Goal: Task Accomplishment & Management: Manage account settings

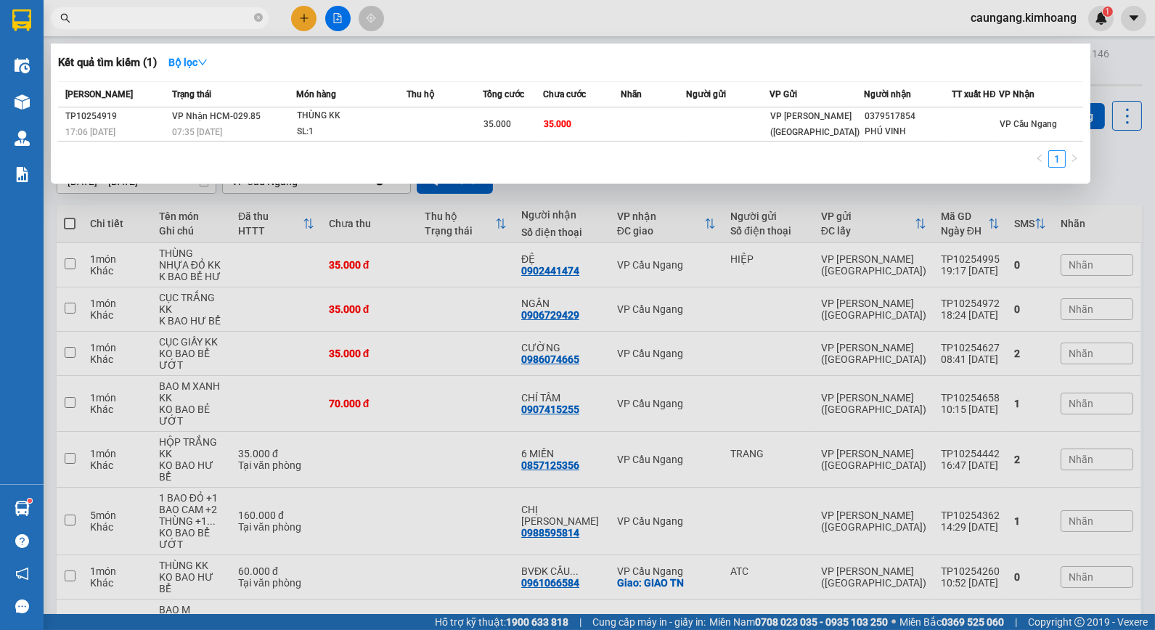
click at [309, 11] on div at bounding box center [577, 315] width 1155 height 630
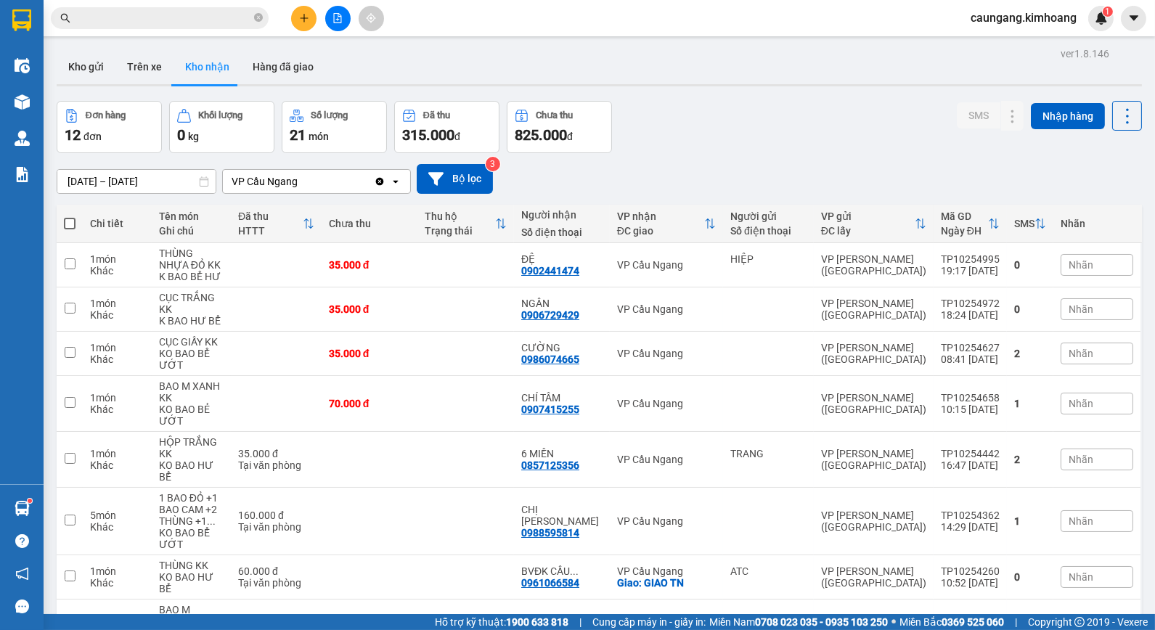
click at [308, 15] on icon "plus" at bounding box center [304, 18] width 10 height 10
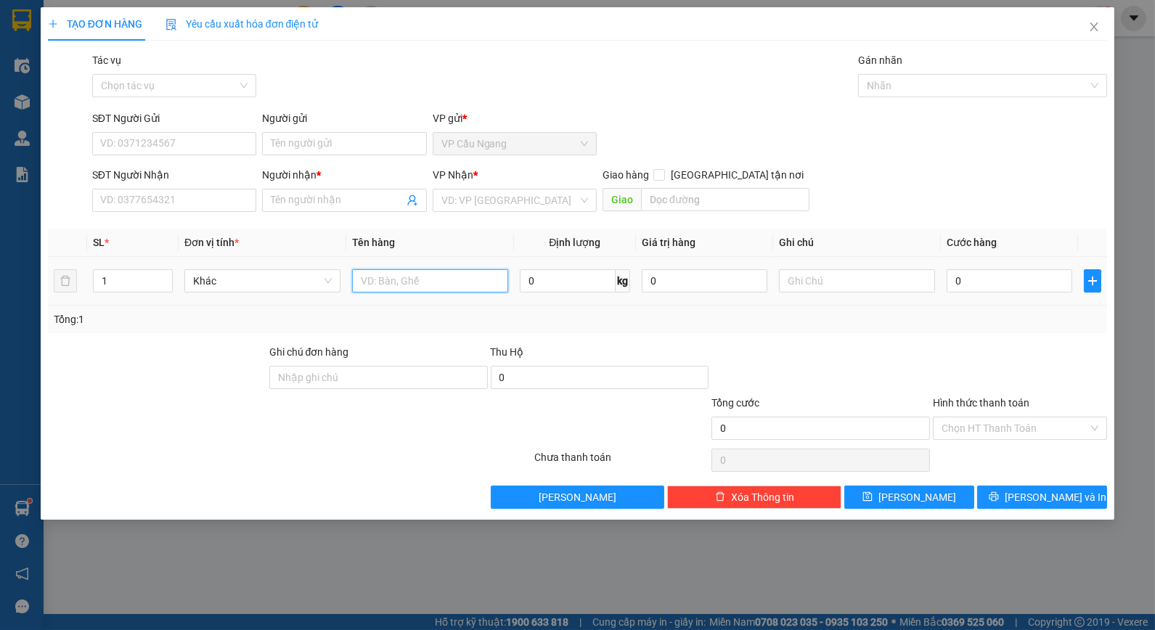
click at [381, 283] on input "text" at bounding box center [430, 280] width 156 height 23
click at [481, 205] on input "search" at bounding box center [509, 200] width 136 height 22
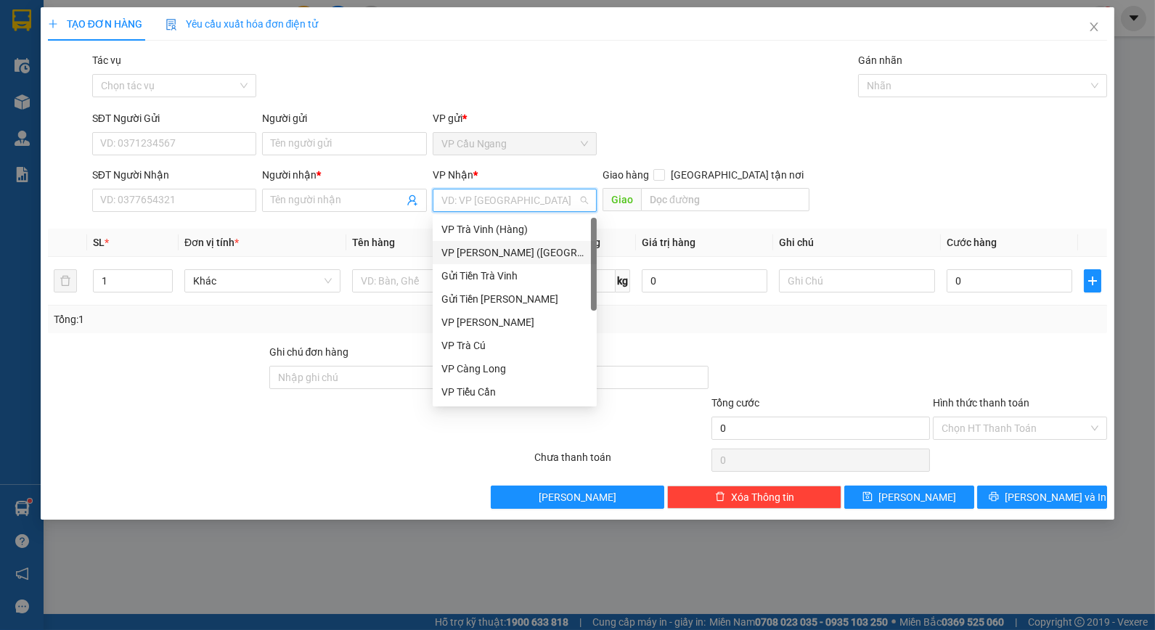
click at [512, 257] on div "VP [PERSON_NAME] ([GEOGRAPHIC_DATA])" at bounding box center [514, 253] width 147 height 16
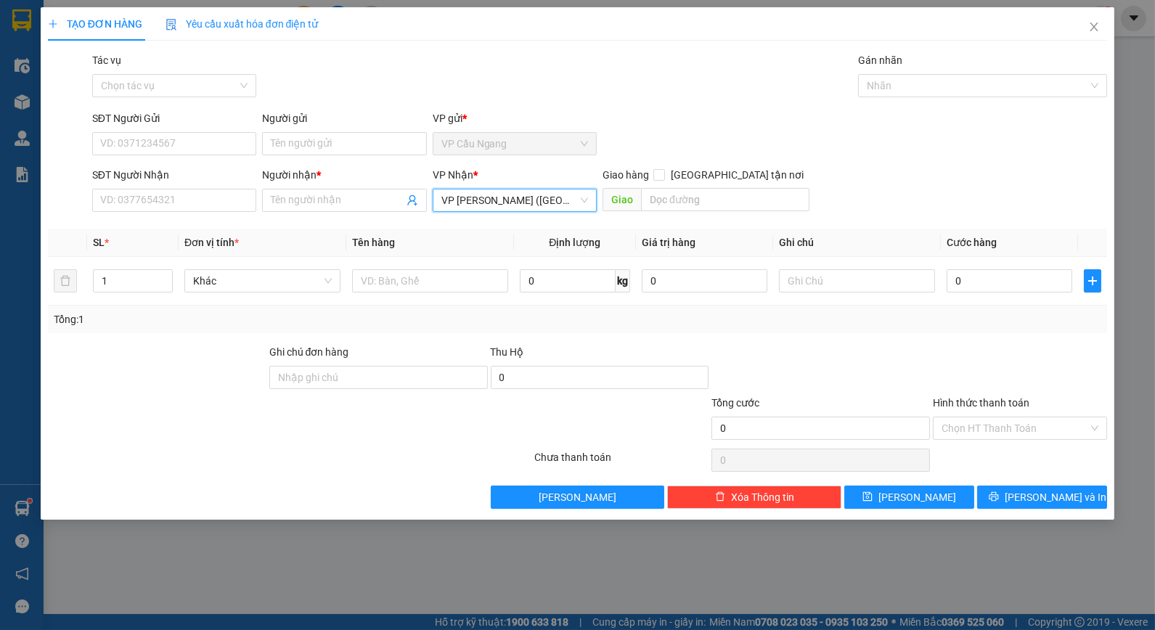
click at [648, 119] on div "SĐT Người Gửi VD: 0371234567 Người gửi Tên người gửi VP gửi * VP [GEOGRAPHIC_DA…" at bounding box center [599, 135] width 1021 height 51
click at [457, 279] on input "text" at bounding box center [430, 280] width 156 height 23
type input "1 THÙNG MÚT KV KK"
click at [432, 57] on div "Tác vụ Chọn tác vụ Gán nhãn Nhãn" at bounding box center [599, 77] width 1021 height 51
click at [372, 145] on input "Người gửi" at bounding box center [344, 143] width 164 height 23
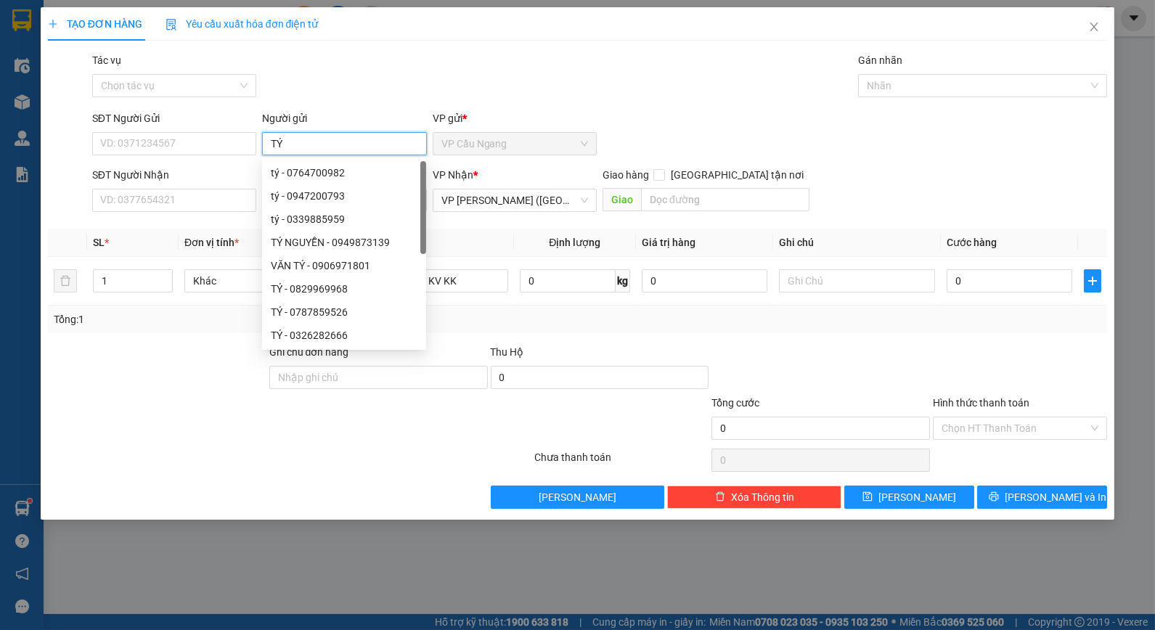
type input "TÝ"
click at [372, 97] on div "Tác vụ Chọn tác vụ Gán nhãn Nhãn" at bounding box center [599, 77] width 1021 height 51
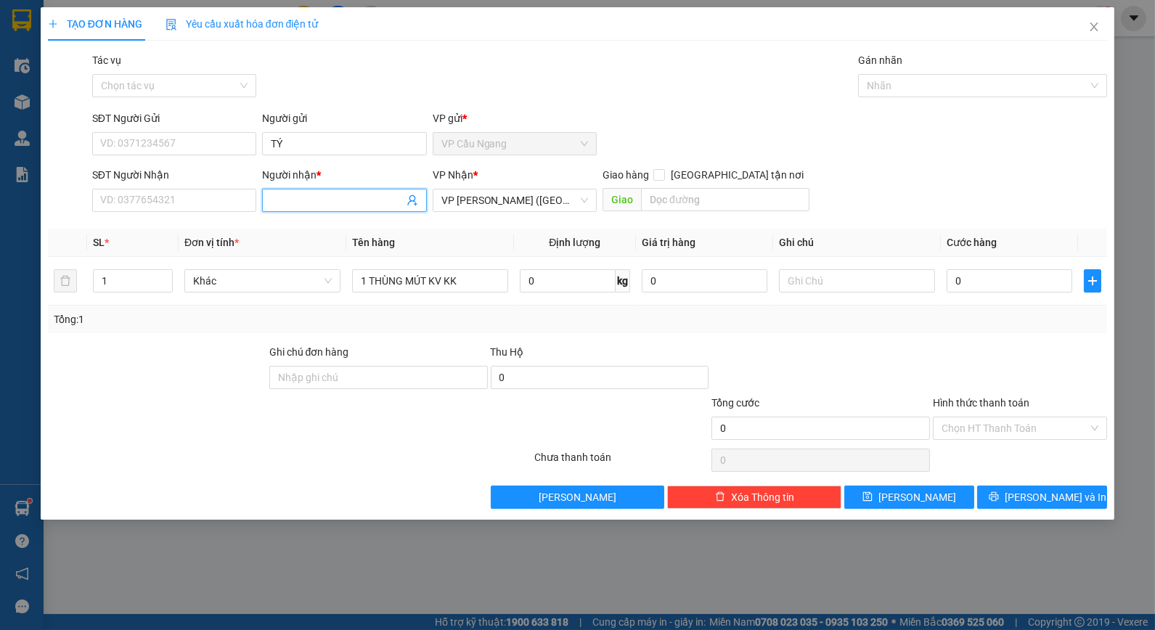
click at [313, 200] on input "Người nhận *" at bounding box center [337, 200] width 132 height 16
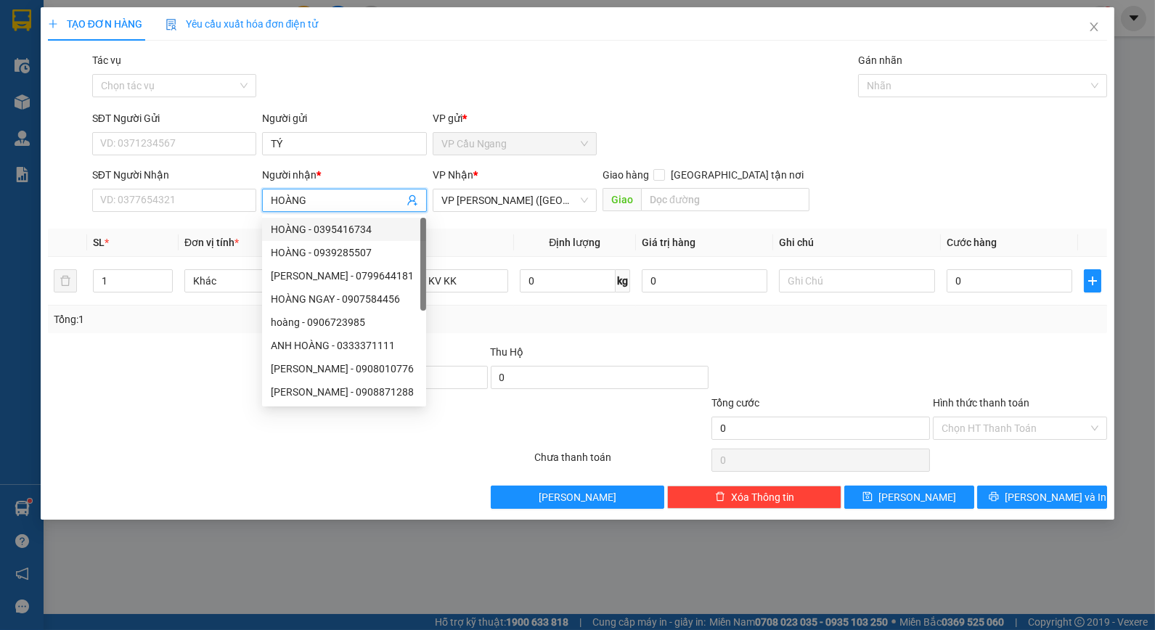
drag, startPoint x: 313, startPoint y: 205, endPoint x: 148, endPoint y: 251, distance: 171.0
click at [148, 251] on div "Transit Pickup Surcharge Ids Transit Deliver Surcharge Ids Transit Deliver Surc…" at bounding box center [578, 280] width 1060 height 456
type input "H"
type input "TÝ"
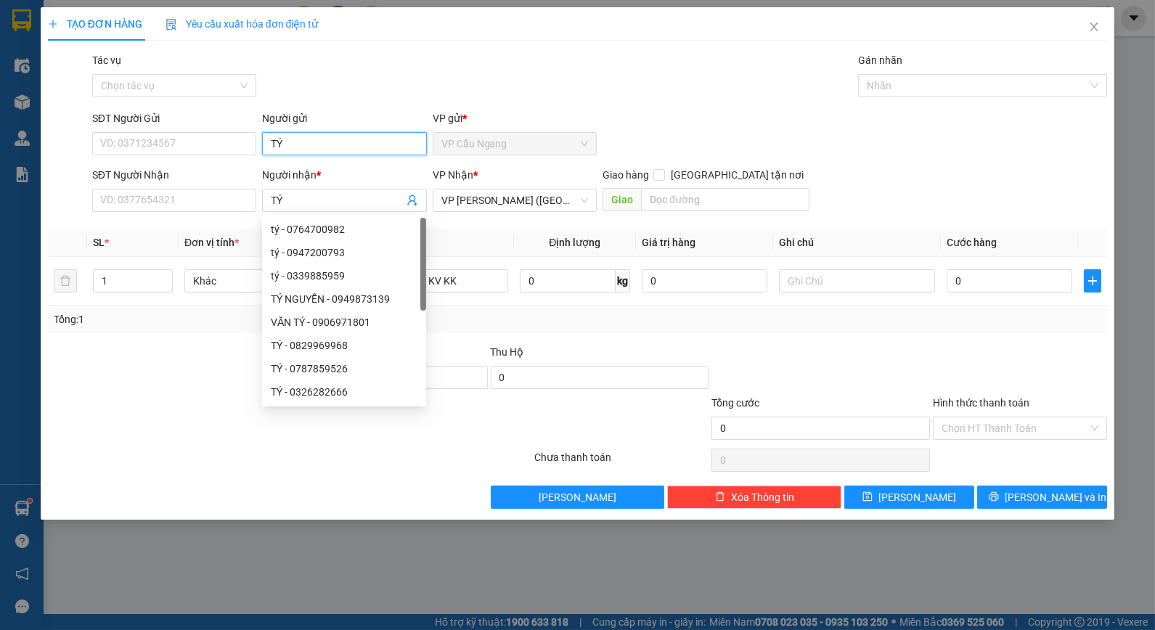
drag, startPoint x: 263, startPoint y: 148, endPoint x: 199, endPoint y: 156, distance: 65.1
click at [199, 156] on div "SĐT Người Gửi VD: 0371234567 Người gửi TÝ TÝ VP gửi * VP Cầu Ngang" at bounding box center [599, 135] width 1021 height 51
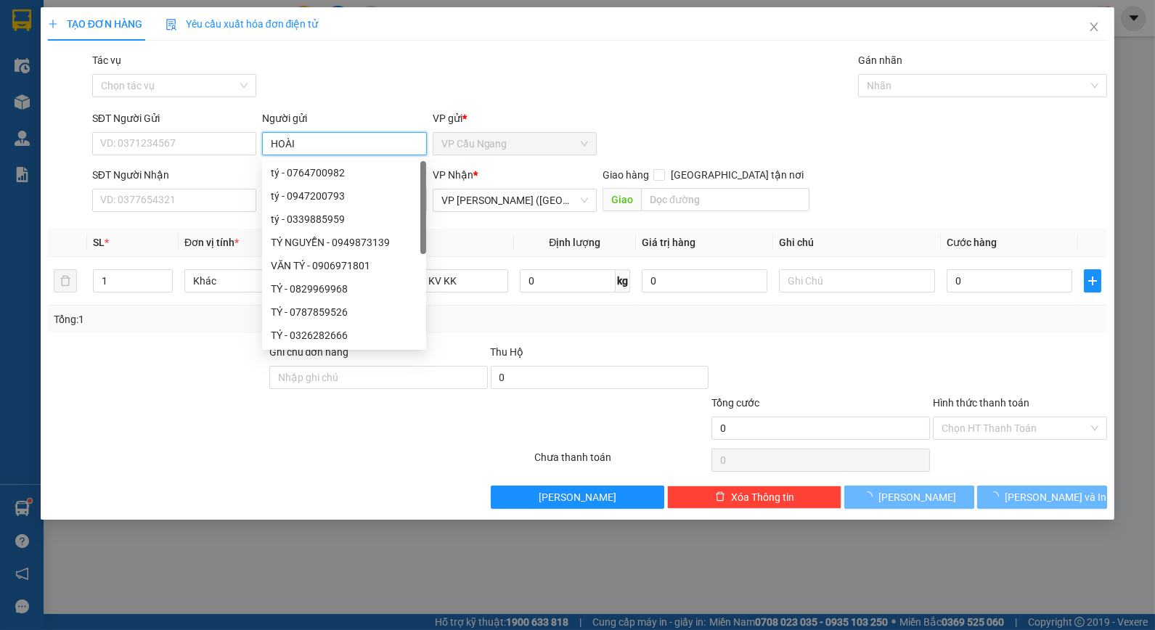
type input "HOÀI"
click at [322, 63] on div "Tác vụ Chọn tác vụ Gán nhãn Nhãn" at bounding box center [599, 77] width 1021 height 51
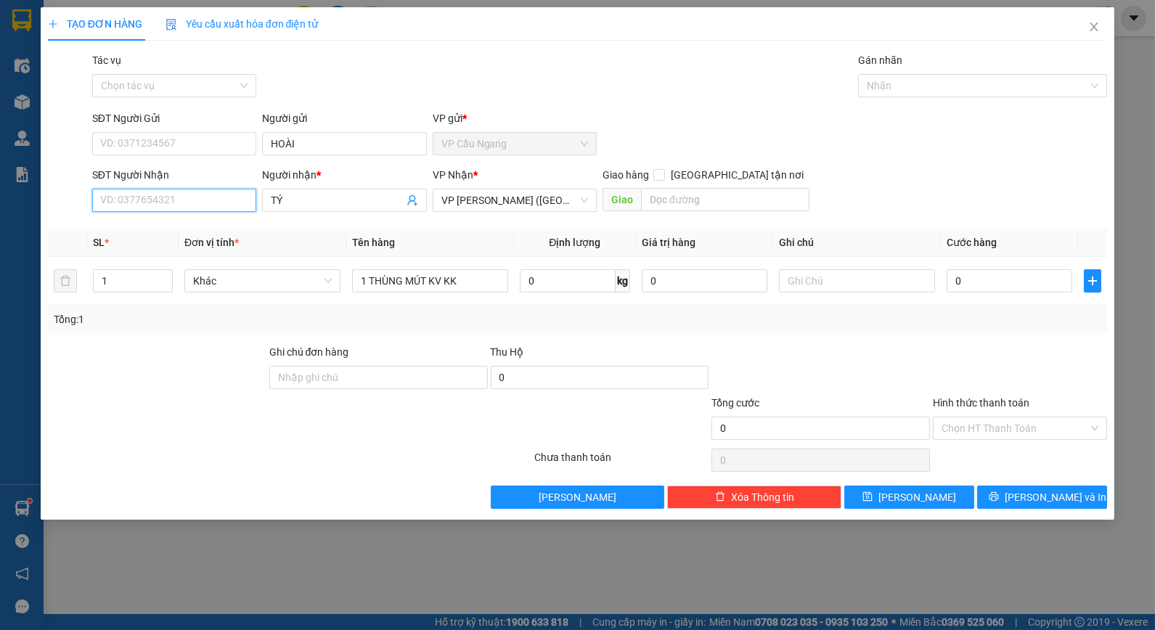
click at [226, 200] on input "SĐT Người Nhận" at bounding box center [174, 200] width 164 height 23
click at [225, 190] on input "SĐT Người Nhận" at bounding box center [174, 200] width 164 height 23
type input "0936196917"
click at [147, 350] on div at bounding box center [156, 369] width 221 height 51
click at [332, 73] on div "Tác vụ Chọn tác vụ Gán nhãn Nhãn" at bounding box center [599, 77] width 1021 height 51
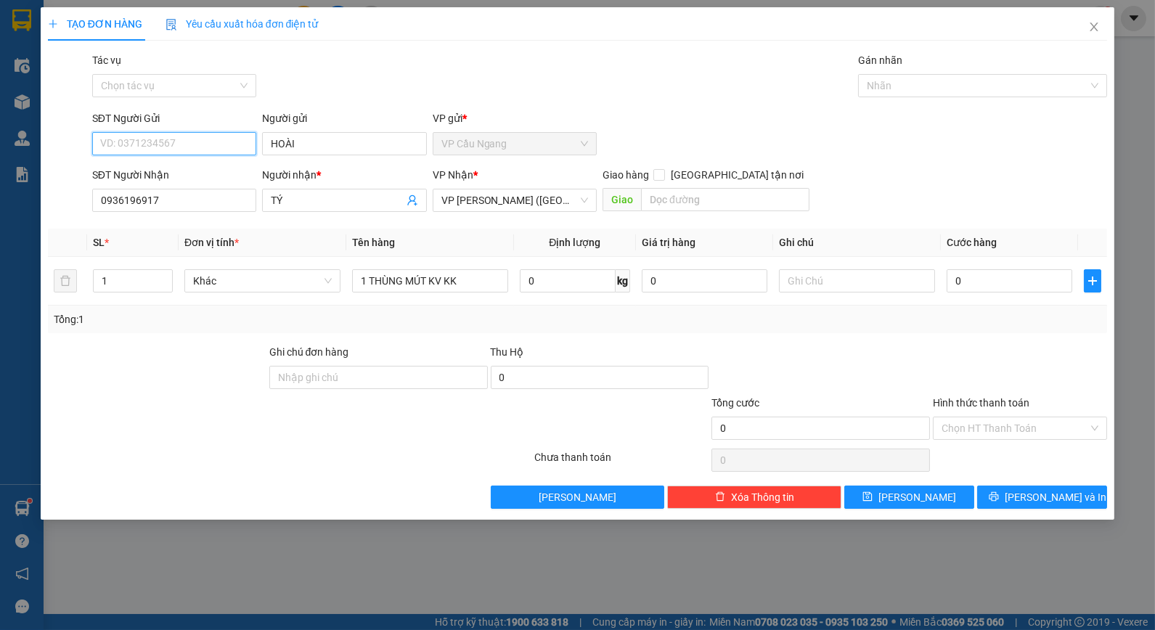
click at [233, 138] on input "SĐT Người Gửi" at bounding box center [174, 143] width 164 height 23
click at [227, 140] on input "SĐT Người Gửi" at bounding box center [174, 143] width 164 height 23
type input "0363377556"
click at [320, 87] on div "Tác vụ Chọn tác vụ Gán nhãn Nhãn" at bounding box center [599, 77] width 1021 height 51
click at [908, 325] on div "Tổng: 1" at bounding box center [578, 319] width 1048 height 16
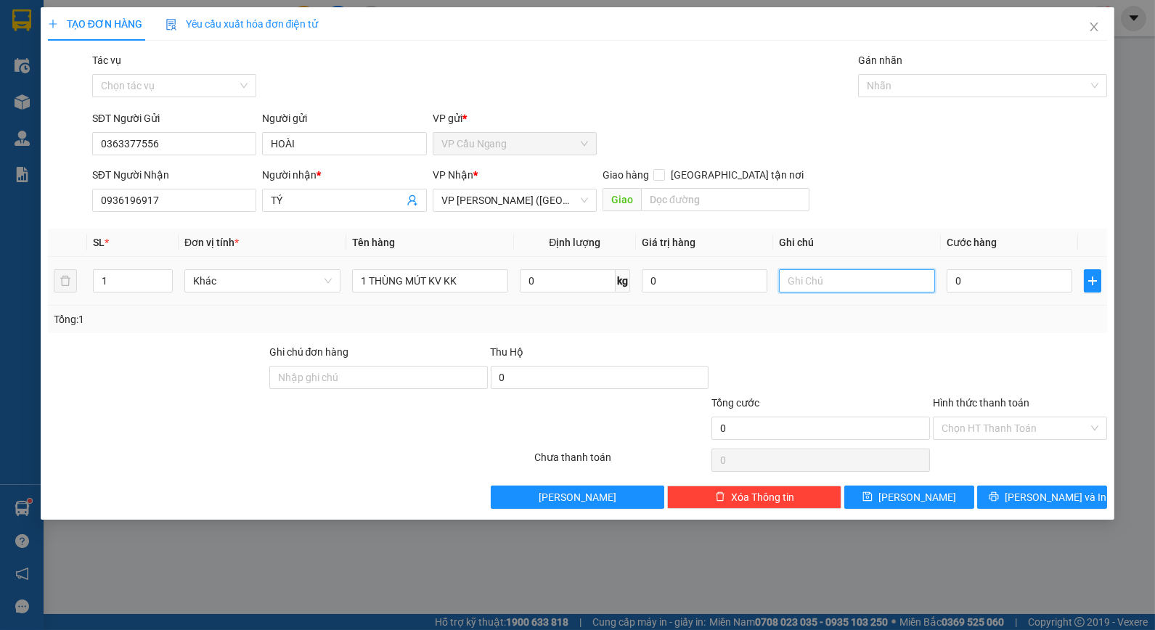
click at [849, 277] on input "text" at bounding box center [857, 280] width 156 height 23
type input "KO BAO HƯ"
click at [898, 221] on div "Transit Pickup Surcharge Ids Transit Deliver Surcharge Ids Transit Deliver Surc…" at bounding box center [578, 280] width 1060 height 456
click at [988, 287] on input "0" at bounding box center [1009, 280] width 126 height 23
type input "4"
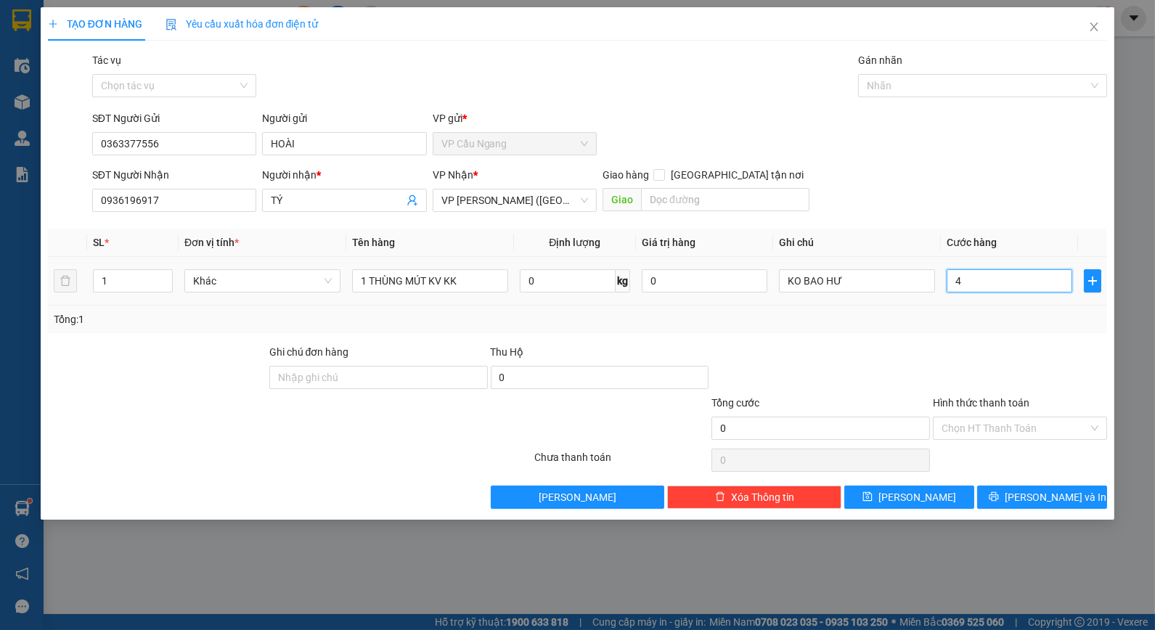
type input "4"
type input "40"
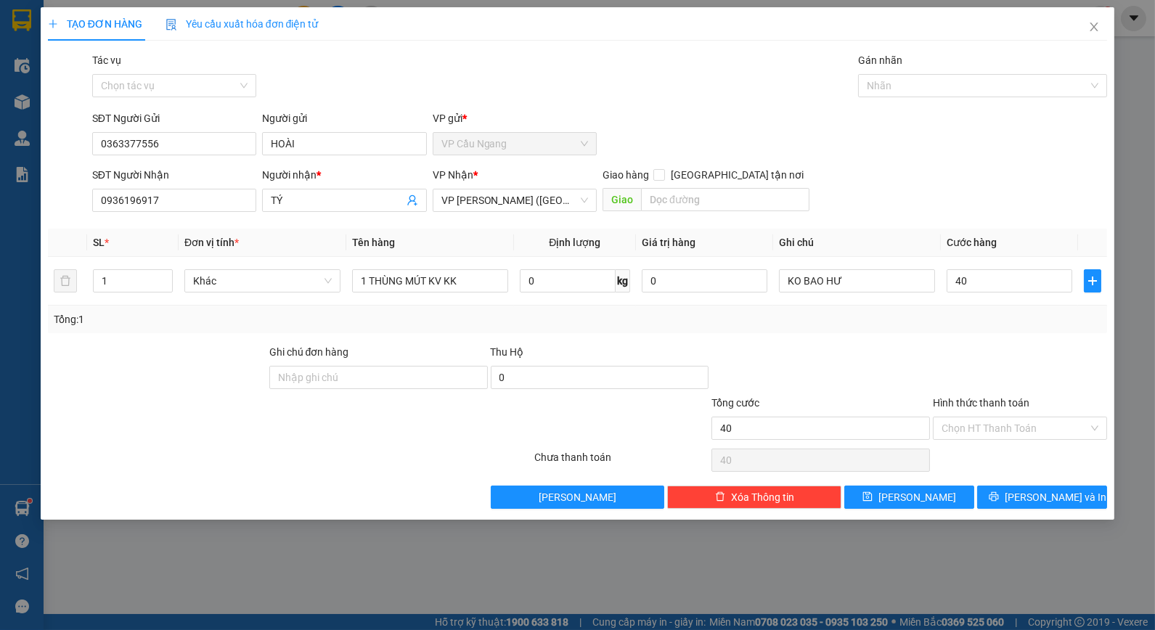
type input "40.000"
click at [961, 320] on div "Tổng: 1" at bounding box center [578, 319] width 1048 height 16
drag, startPoint x: 857, startPoint y: 286, endPoint x: 748, endPoint y: 299, distance: 110.4
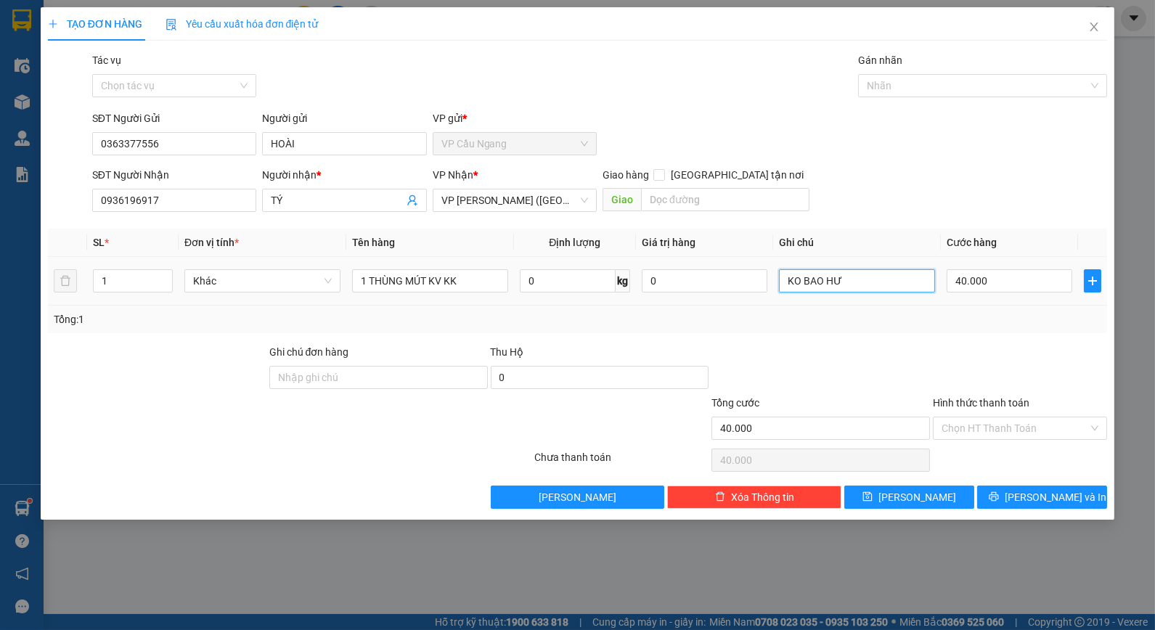
click at [748, 299] on tr "1 Khác 1 THÙNG MÚT KV KK 0 kg 0 KO BAO HƯ 40.000" at bounding box center [578, 281] width 1060 height 49
type input "KO BAO BỂ"
click at [973, 342] on div "Transit Pickup Surcharge Ids Transit Deliver Surcharge Ids Transit Deliver Surc…" at bounding box center [578, 280] width 1060 height 456
drag, startPoint x: 983, startPoint y: 428, endPoint x: 991, endPoint y: 433, distance: 9.1
click at [989, 430] on input "Hình thức thanh toán" at bounding box center [1014, 428] width 147 height 22
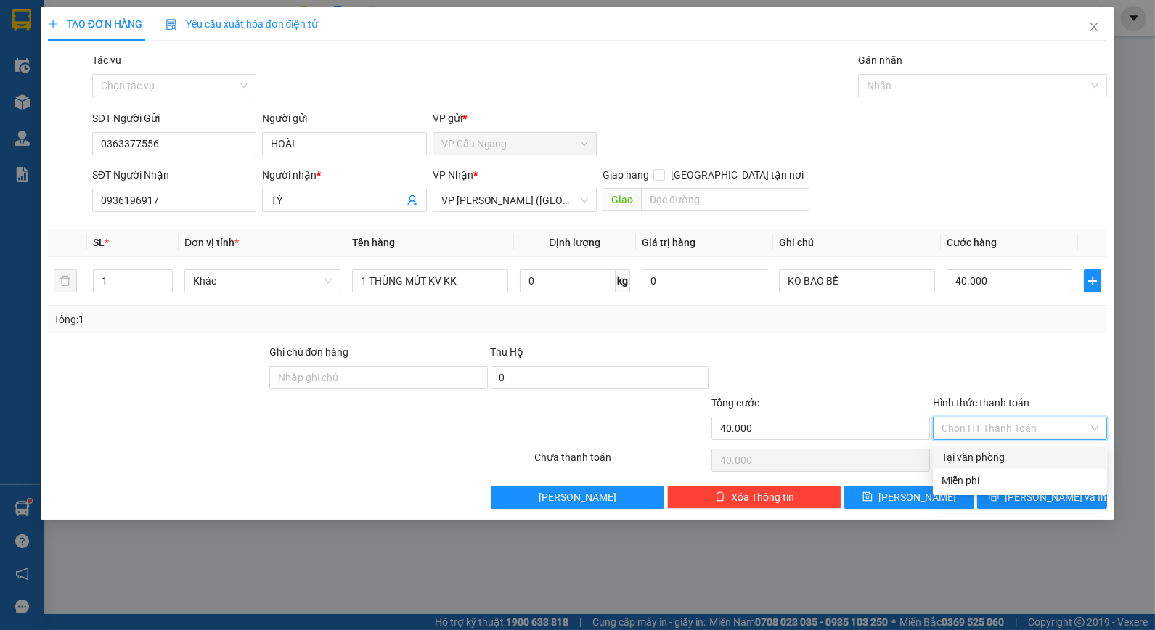
click at [996, 461] on div "Tại văn phòng" at bounding box center [1019, 457] width 157 height 16
type input "0"
click at [999, 496] on icon "printer" at bounding box center [993, 496] width 10 height 10
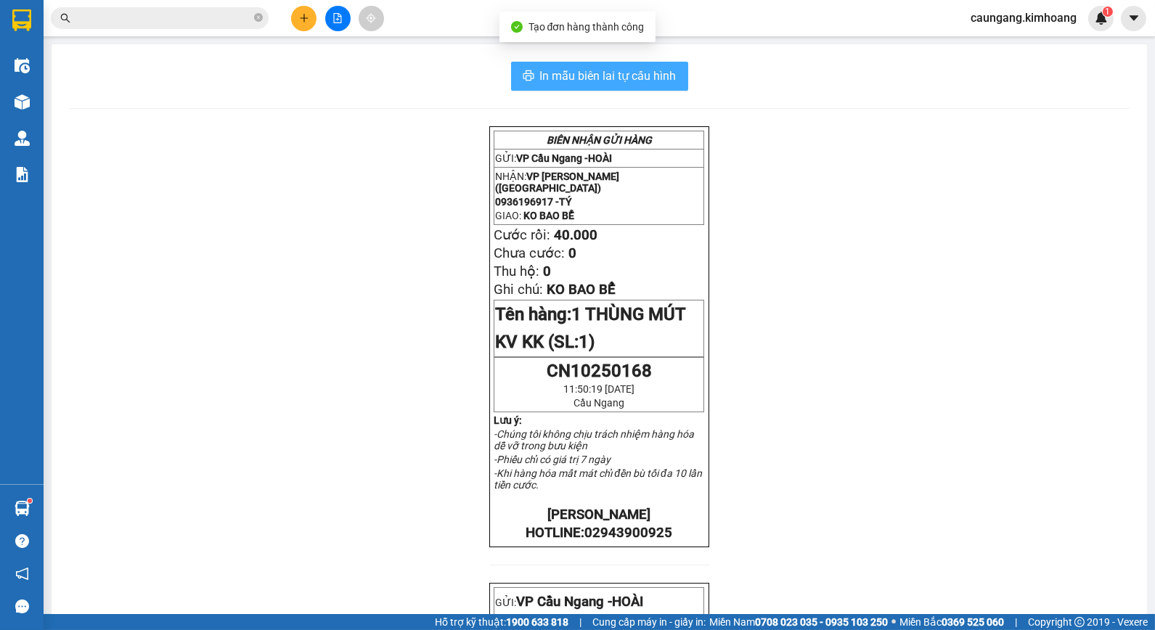
click at [613, 63] on button "In mẫu biên lai tự cấu hình" at bounding box center [599, 76] width 177 height 29
click at [653, 74] on span "In mẫu biên lai tự cấu hình" at bounding box center [608, 76] width 136 height 18
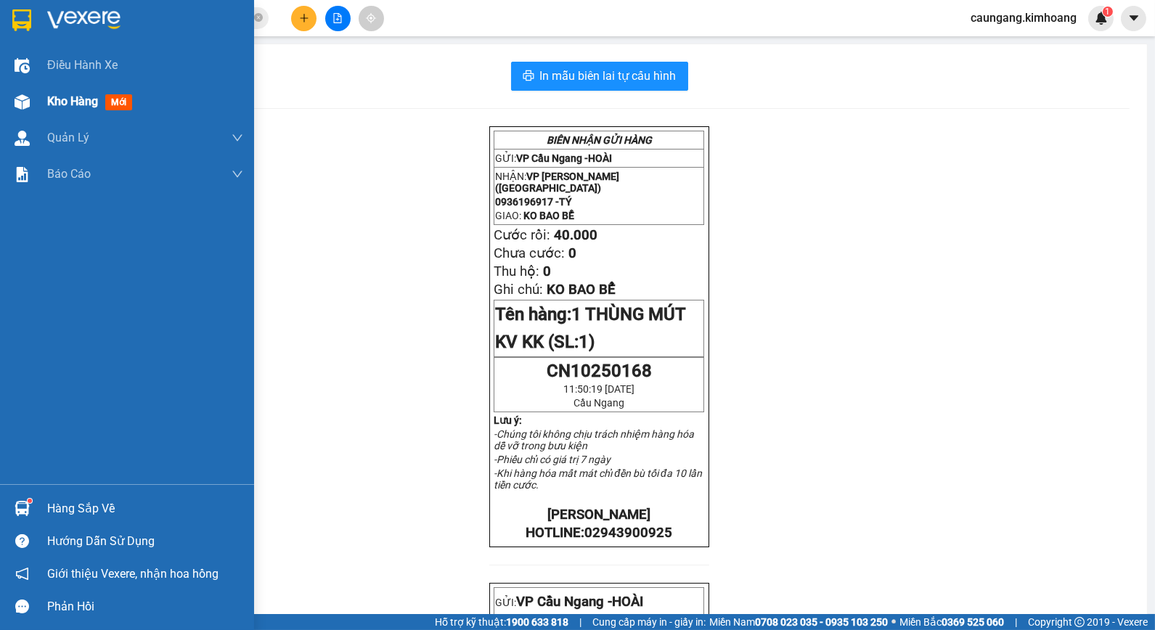
click at [53, 97] on span "Kho hàng" at bounding box center [72, 101] width 51 height 14
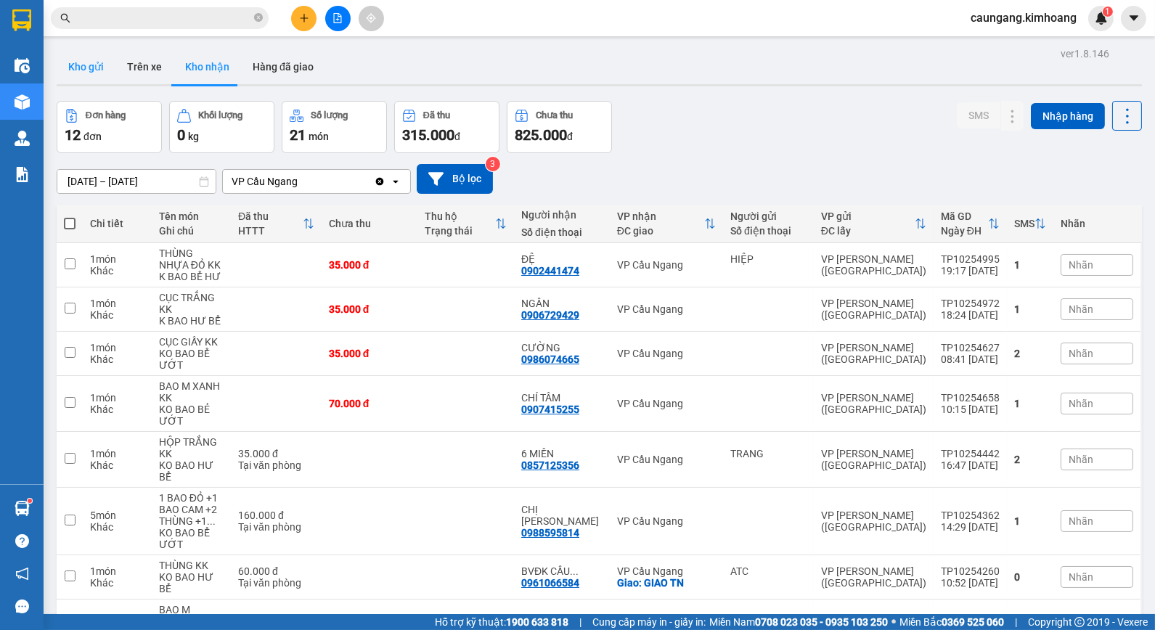
click at [74, 64] on button "Kho gửi" at bounding box center [86, 66] width 59 height 35
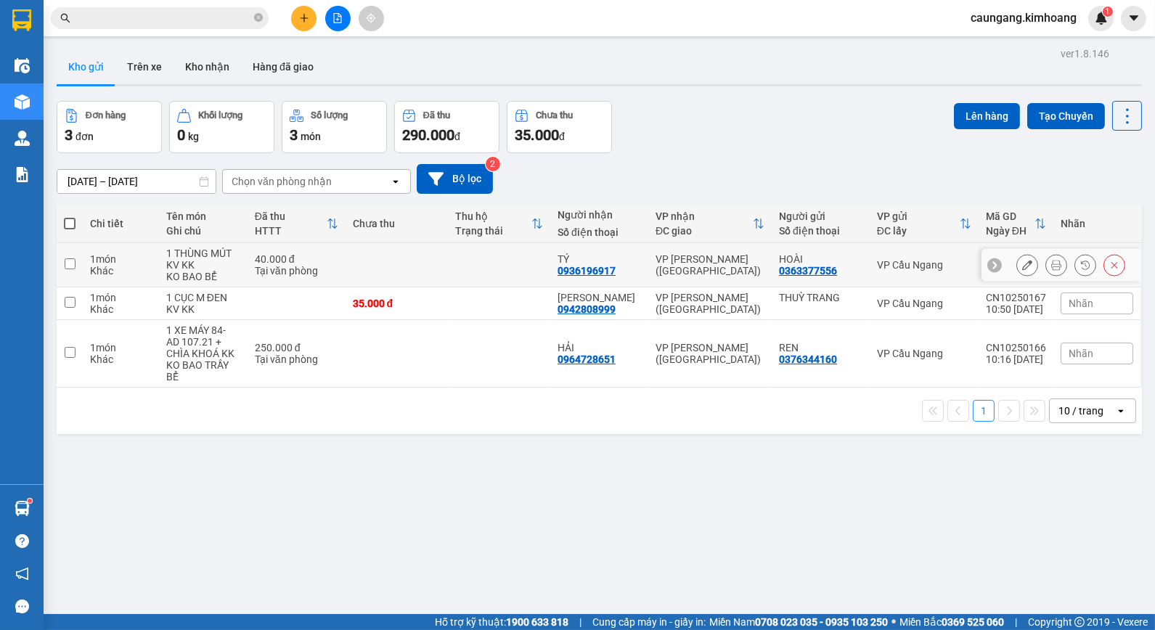
click at [698, 287] on td "VP [PERSON_NAME] ([GEOGRAPHIC_DATA])" at bounding box center [709, 265] width 123 height 44
checkbox input "true"
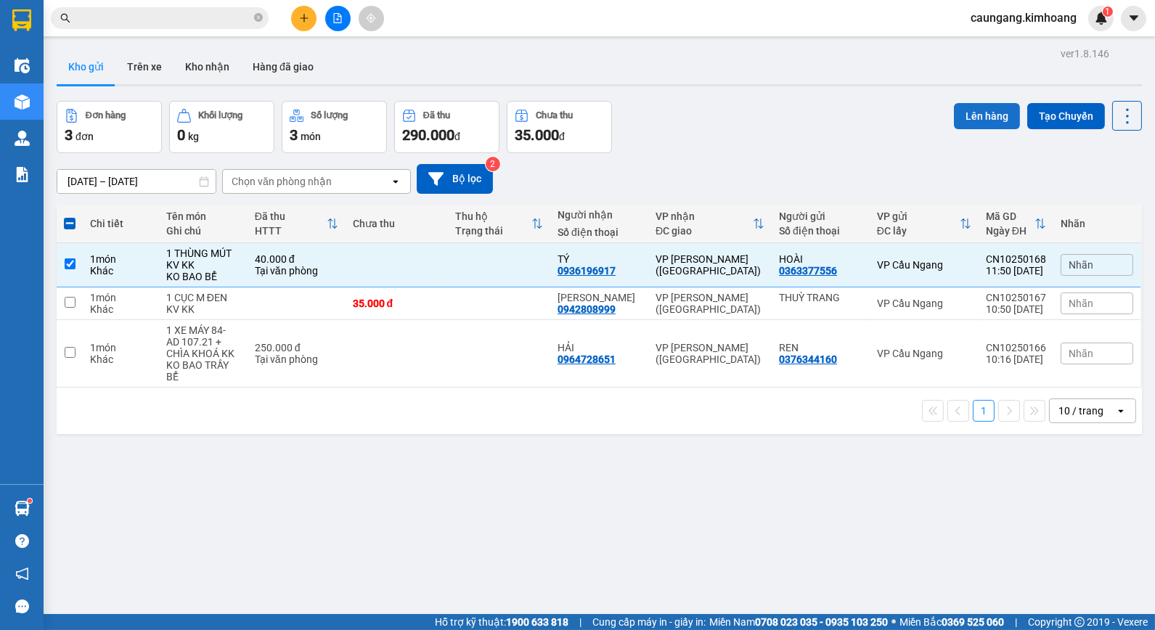
click at [954, 115] on button "Lên hàng" at bounding box center [987, 116] width 66 height 26
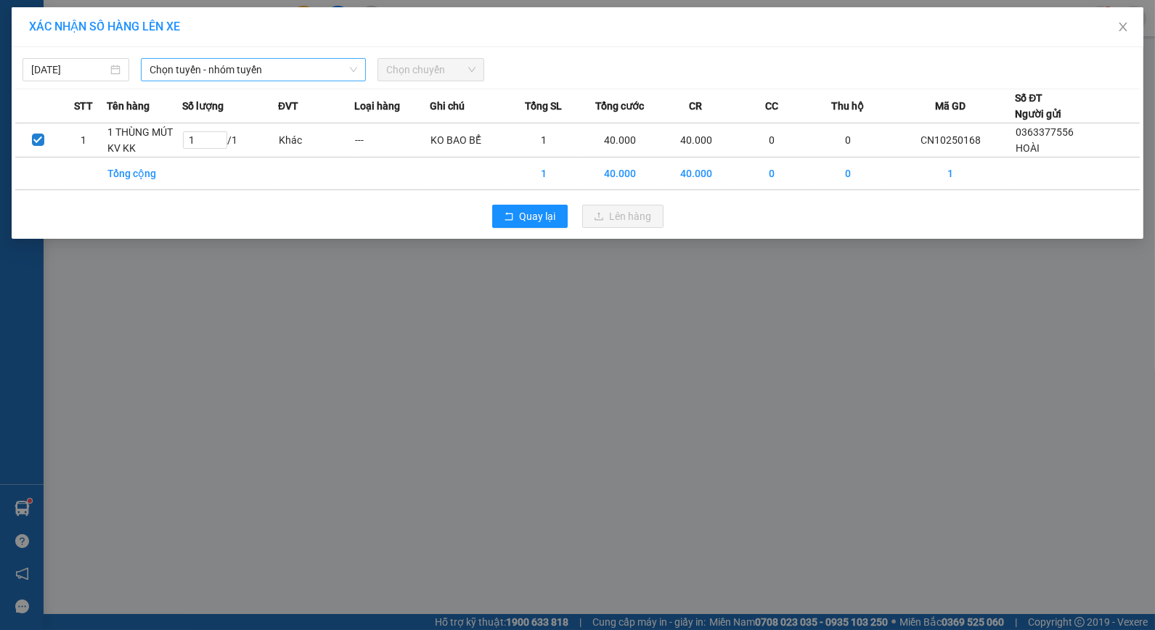
click at [293, 69] on span "Chọn tuyến - nhóm tuyến" at bounding box center [254, 70] width 208 height 22
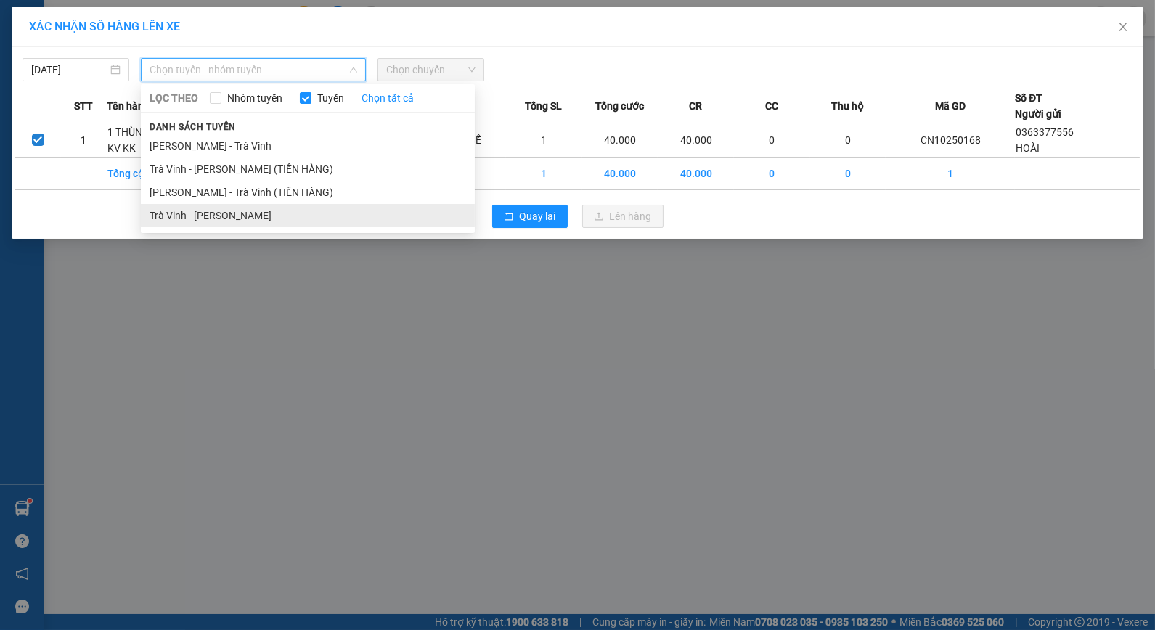
click at [253, 213] on li "Trà Vinh - [PERSON_NAME]" at bounding box center [308, 215] width 334 height 23
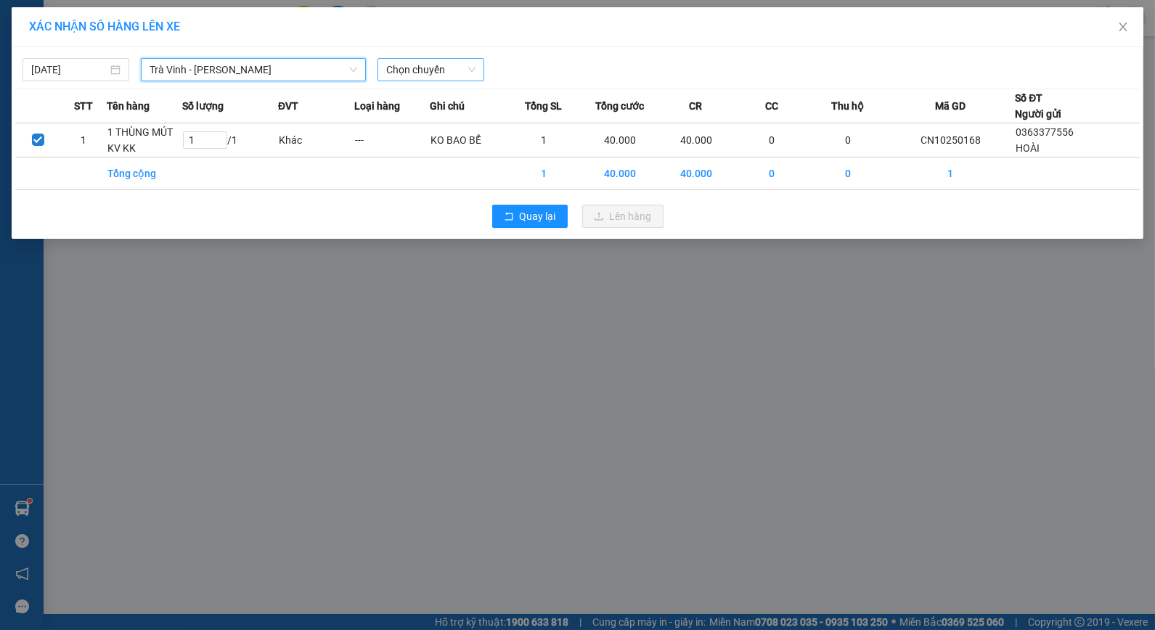
click at [441, 73] on span "Chọn chuyến" at bounding box center [430, 70] width 89 height 22
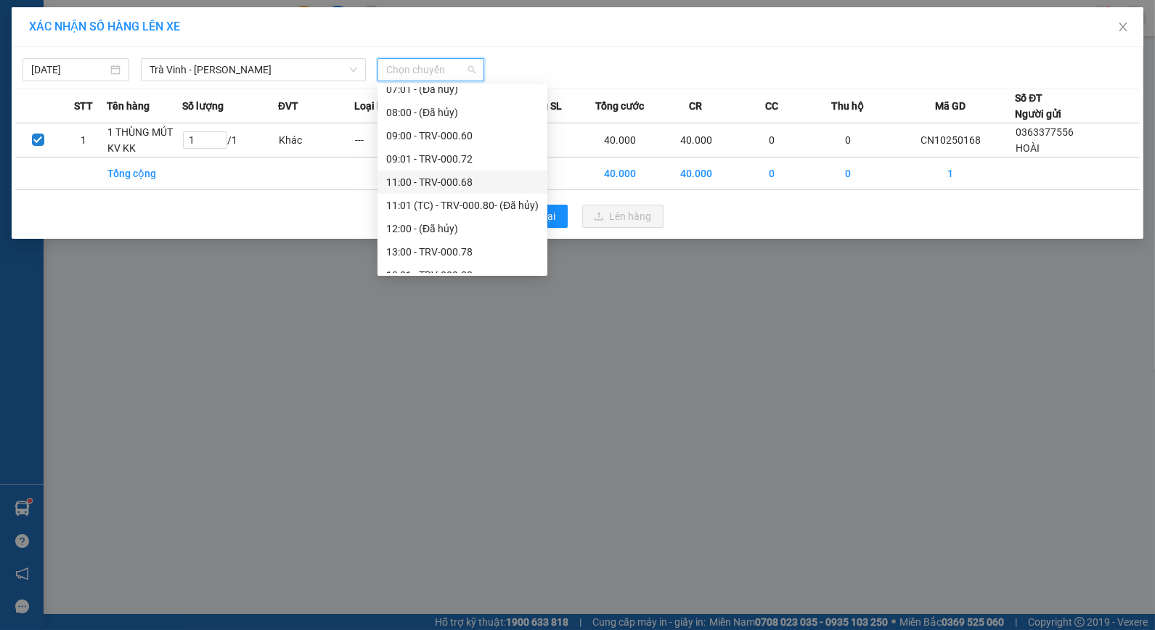
scroll to position [322, 0]
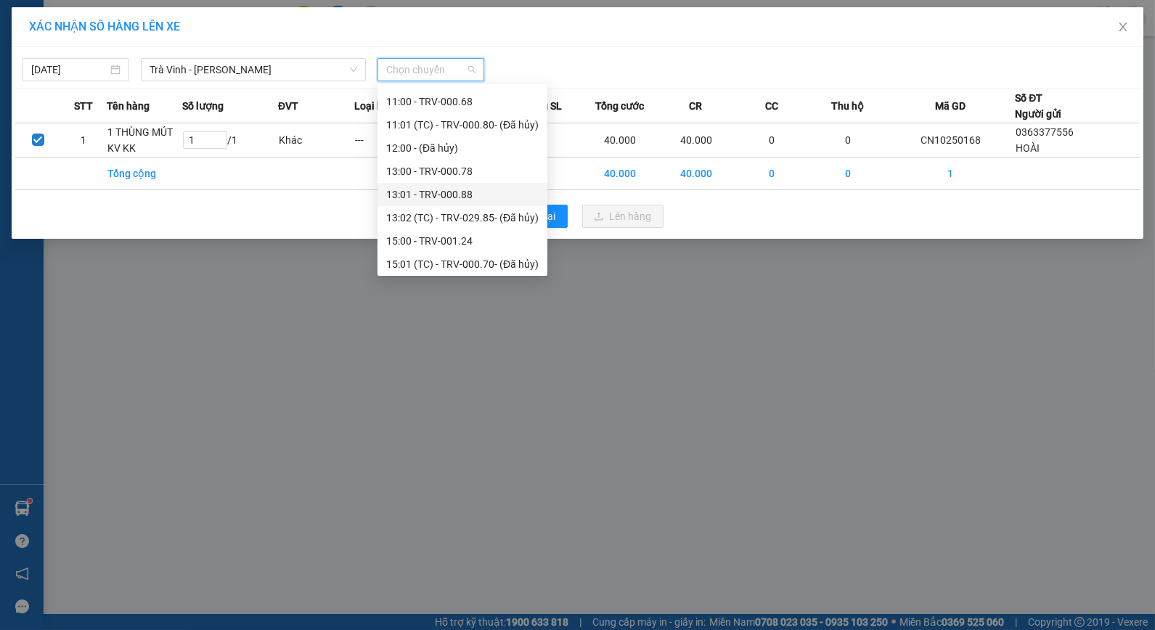
click at [430, 189] on div "13:01 - TRV-000.88" at bounding box center [462, 195] width 152 height 16
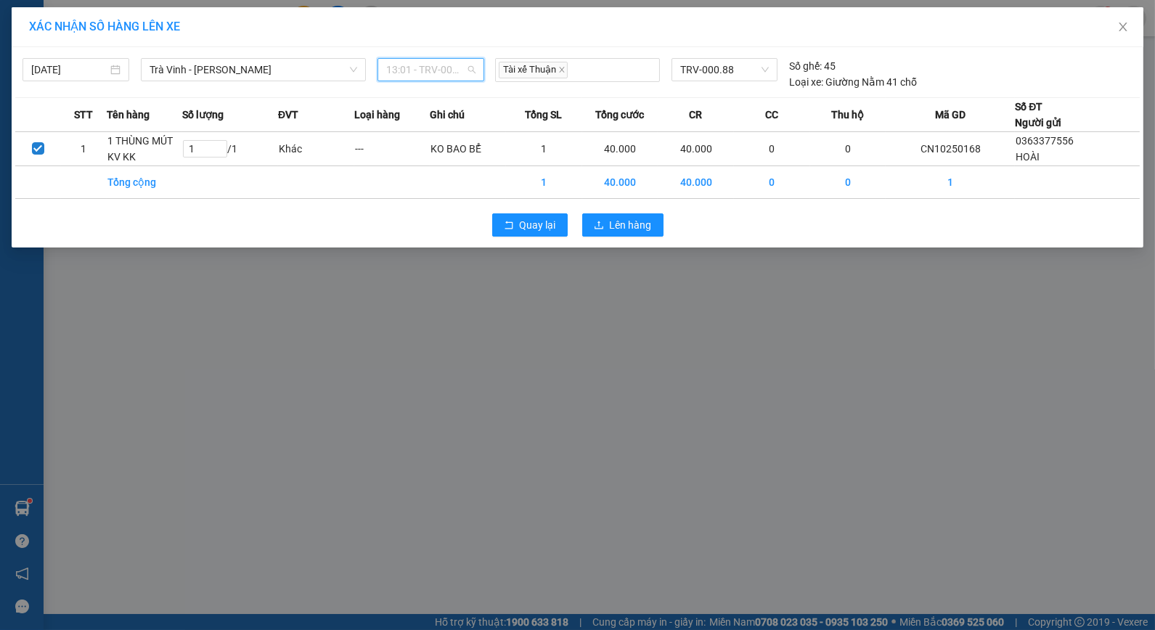
click at [441, 67] on span "13:01 - TRV-000.88" at bounding box center [430, 70] width 89 height 22
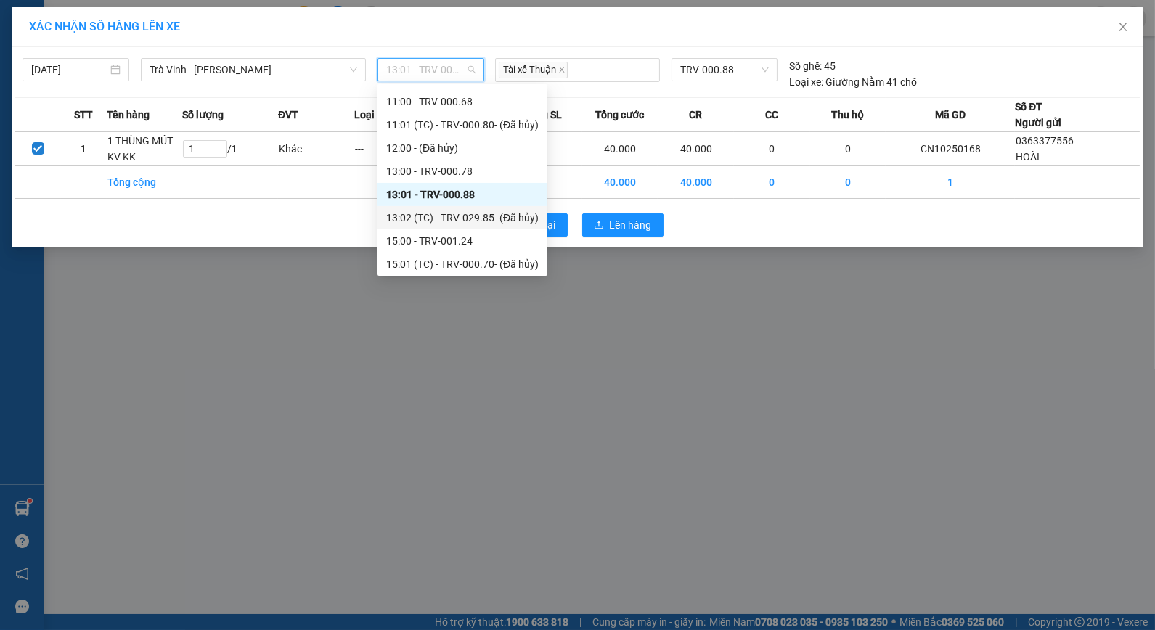
drag, startPoint x: 443, startPoint y: 218, endPoint x: 449, endPoint y: 187, distance: 31.7
click at [444, 216] on div "13:02 (TC) - TRV-029.85 - (Đã hủy)" at bounding box center [462, 218] width 152 height 16
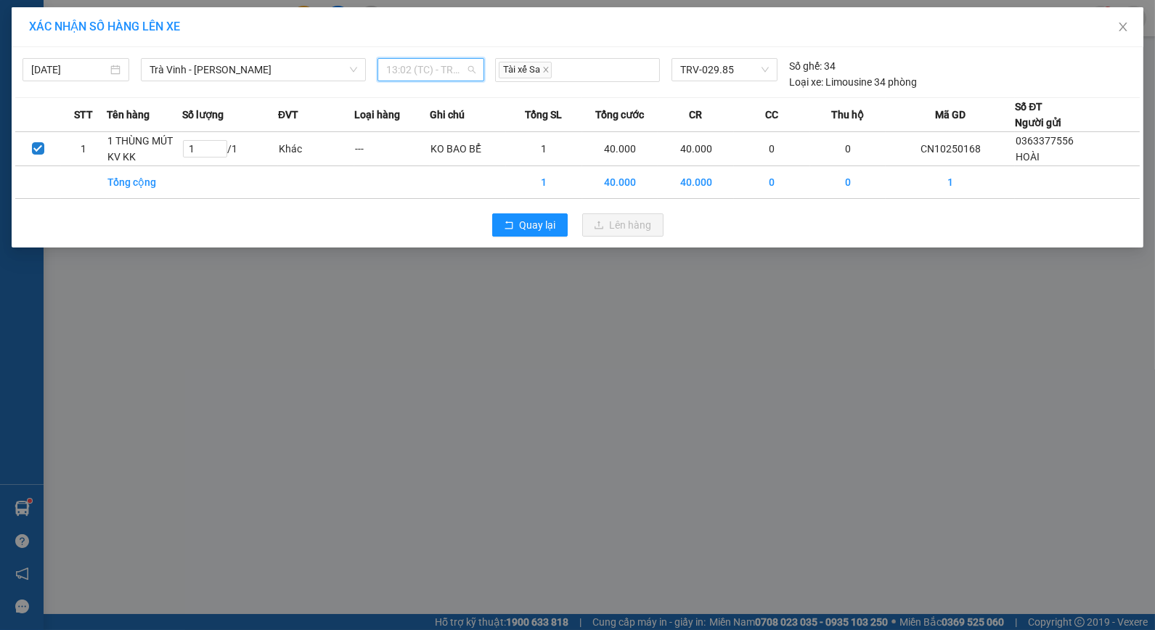
click at [443, 75] on span "13:02 (TC) - TRV-029.85 - (Đã hủy)" at bounding box center [430, 70] width 89 height 22
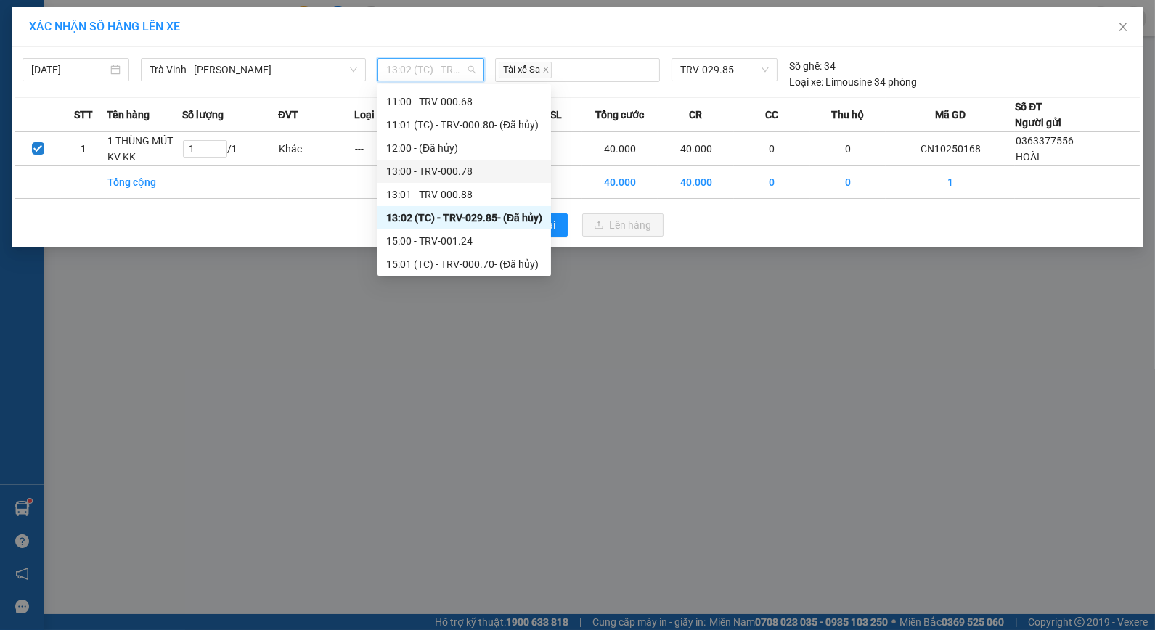
scroll to position [403, 0]
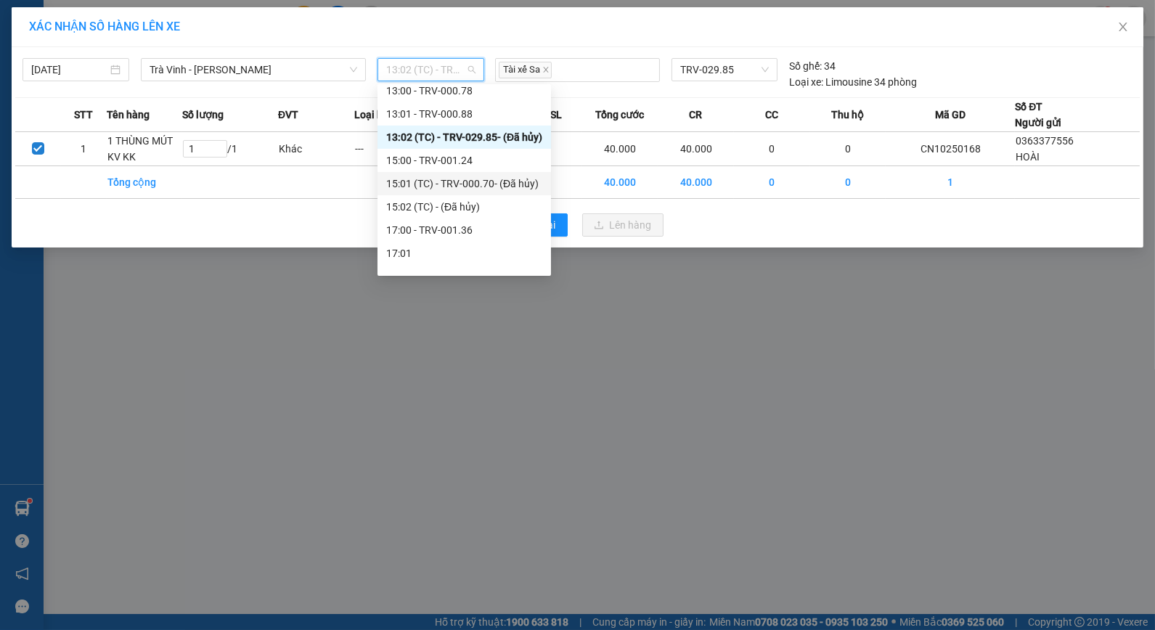
click at [437, 179] on div "15:01 (TC) - TRV-000.70 - (Đã hủy)" at bounding box center [464, 184] width 156 height 16
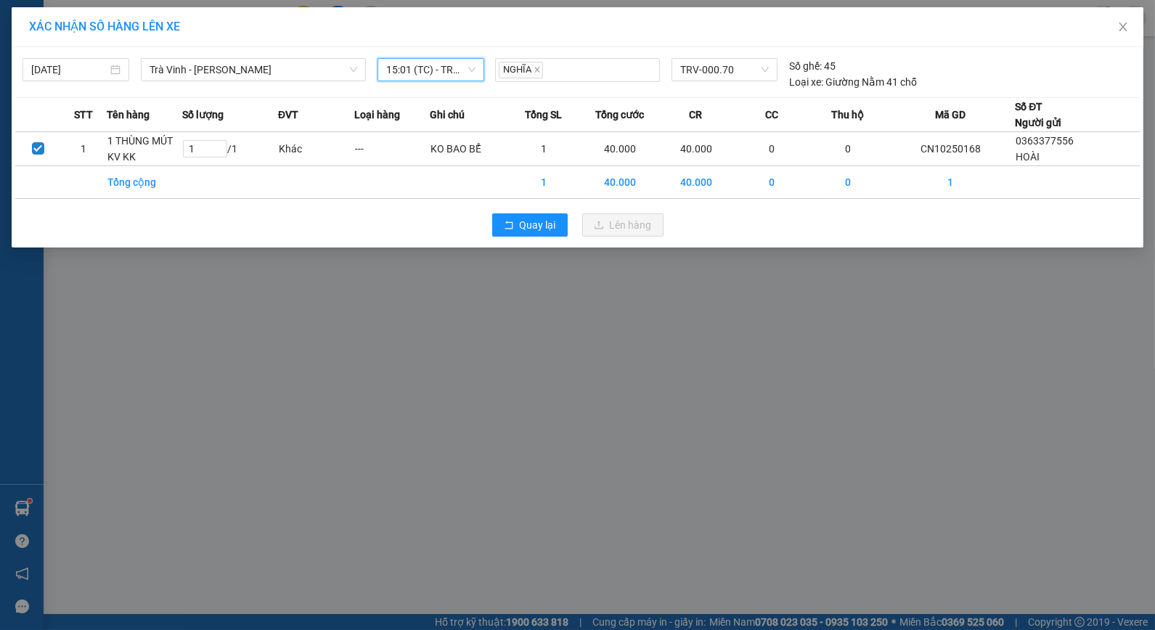
click at [450, 73] on span "15:01 (TC) - TRV-000.70 - (Đã hủy)" at bounding box center [430, 70] width 89 height 22
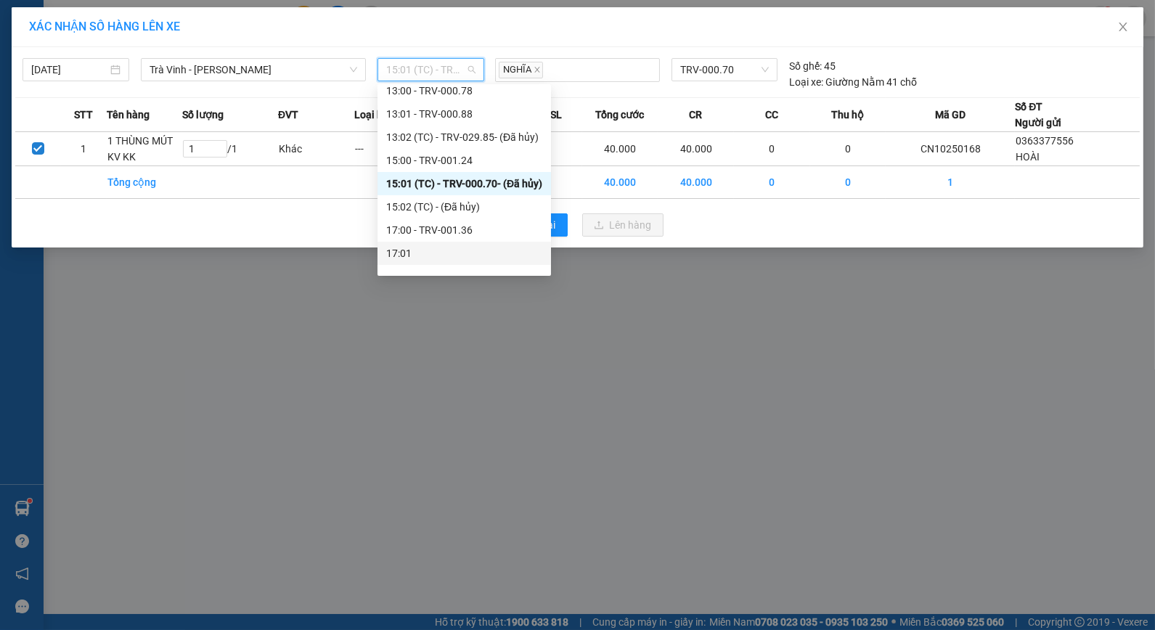
click at [412, 247] on div "17:01" at bounding box center [464, 253] width 156 height 16
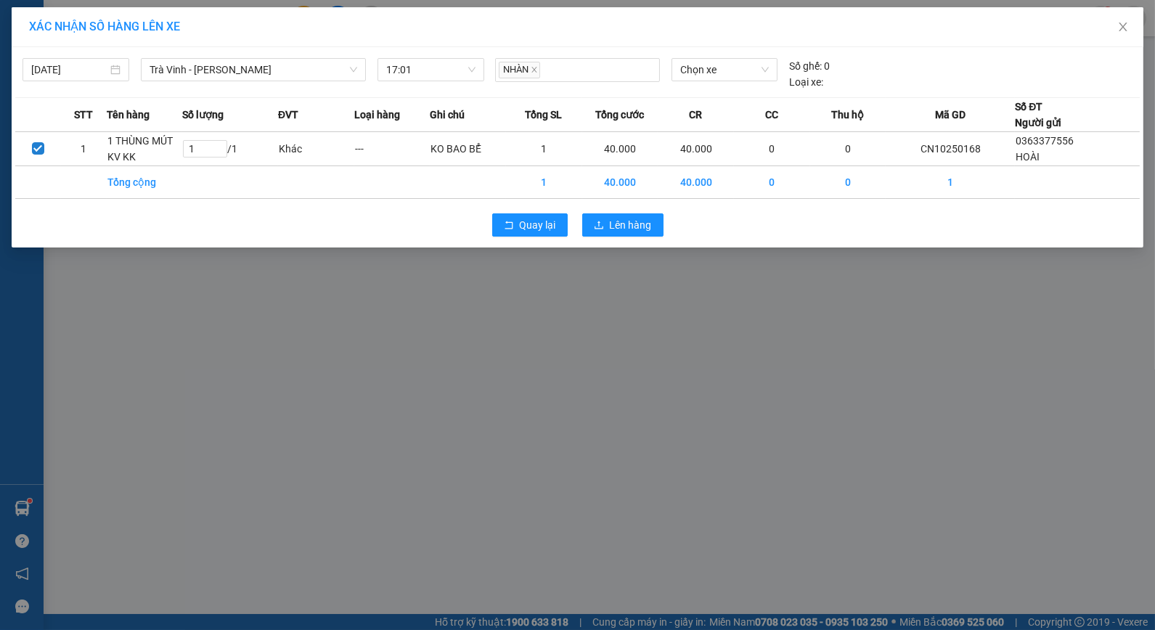
click at [606, 327] on div "XÁC NHẬN SỐ HÀNG LÊN XE [DATE] [GEOGRAPHIC_DATA] - [PERSON_NAME] LỌC THEO Nhóm …" at bounding box center [577, 315] width 1155 height 630
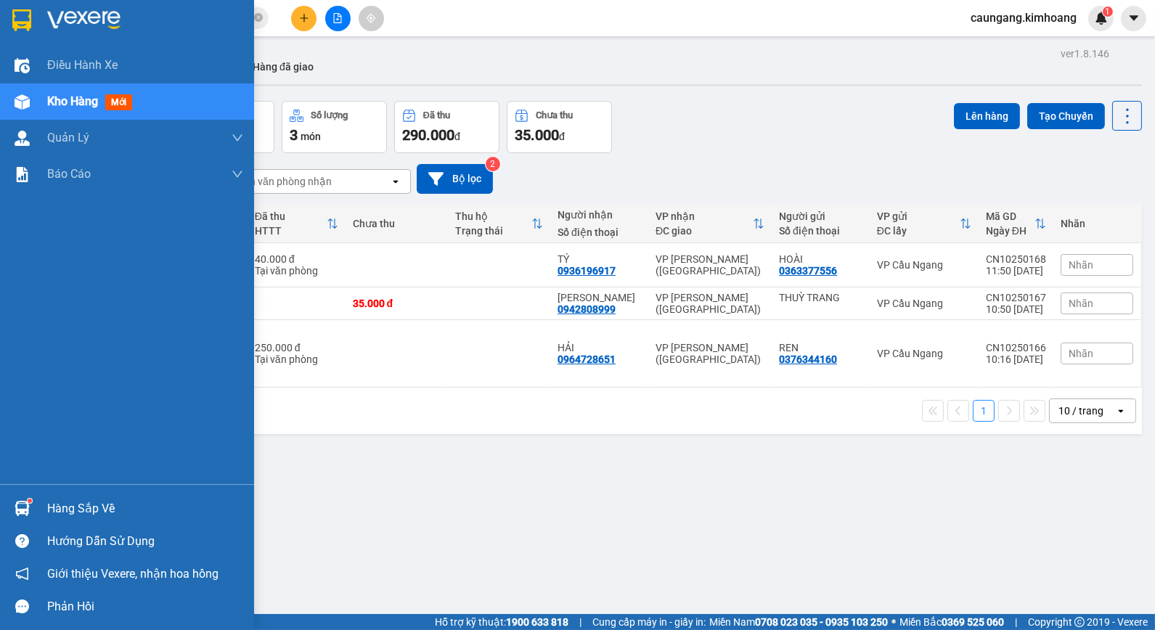
click at [54, 505] on div "Hàng sắp về" at bounding box center [145, 509] width 196 height 22
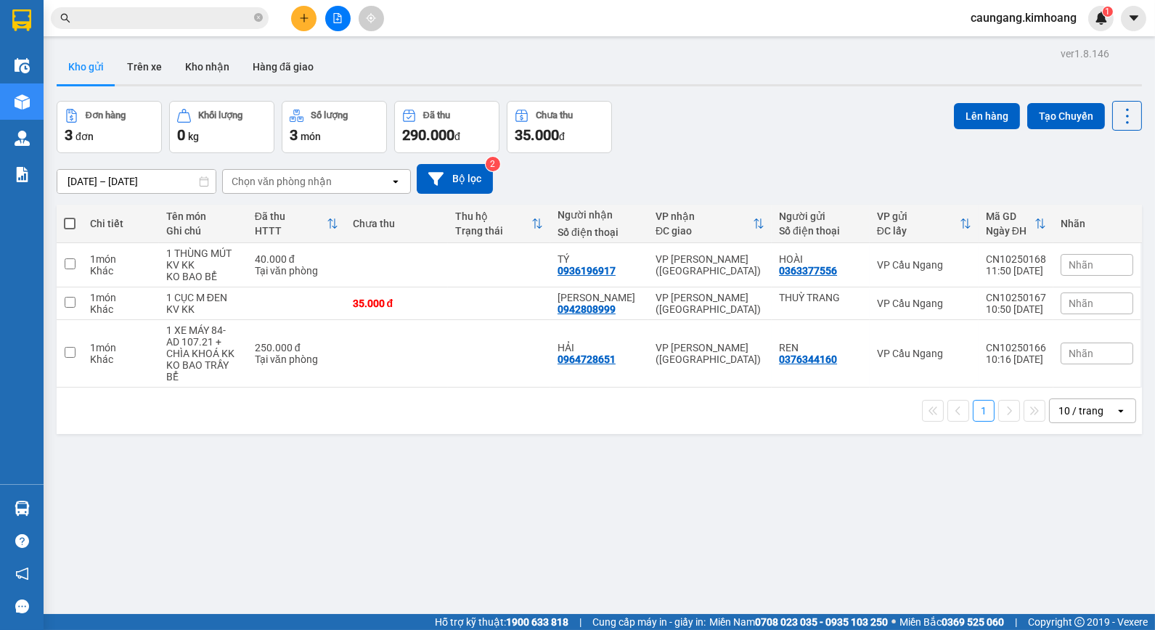
drag, startPoint x: 779, startPoint y: 475, endPoint x: 673, endPoint y: 396, distance: 133.2
click at [778, 475] on section "Kết quả tìm kiếm ( 1 ) Bộ lọc Mã ĐH Trạng thái Món hàng Thu hộ Tổng cước Chưa c…" at bounding box center [577, 315] width 1155 height 630
click at [199, 64] on button "Kho nhận" at bounding box center [206, 66] width 67 height 35
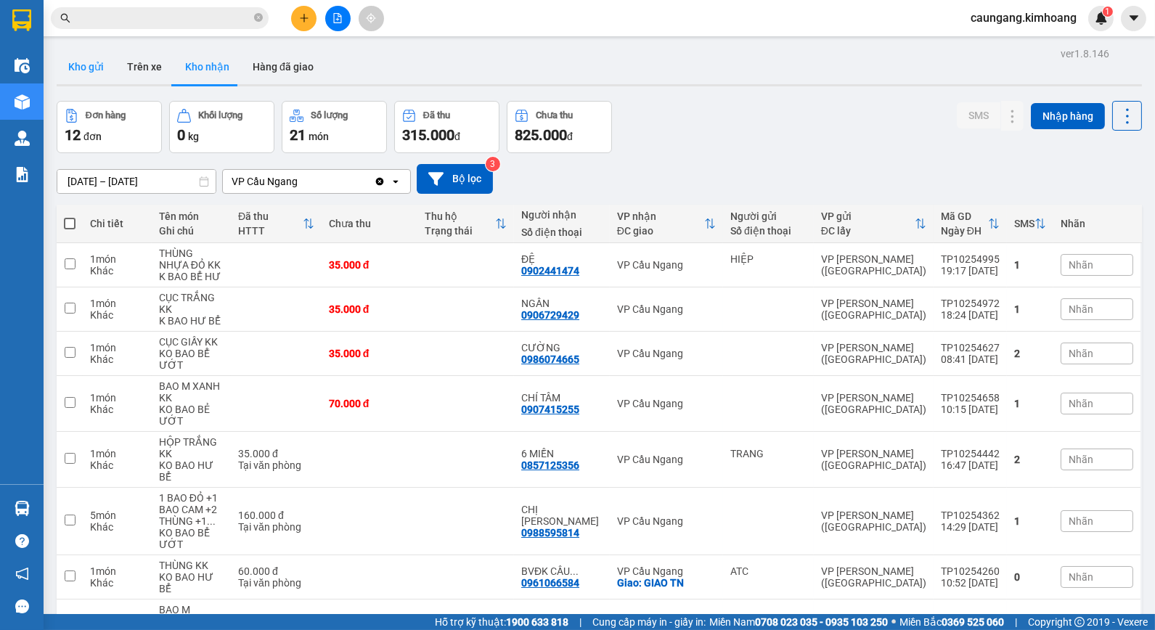
click at [106, 76] on button "Kho gửi" at bounding box center [86, 66] width 59 height 35
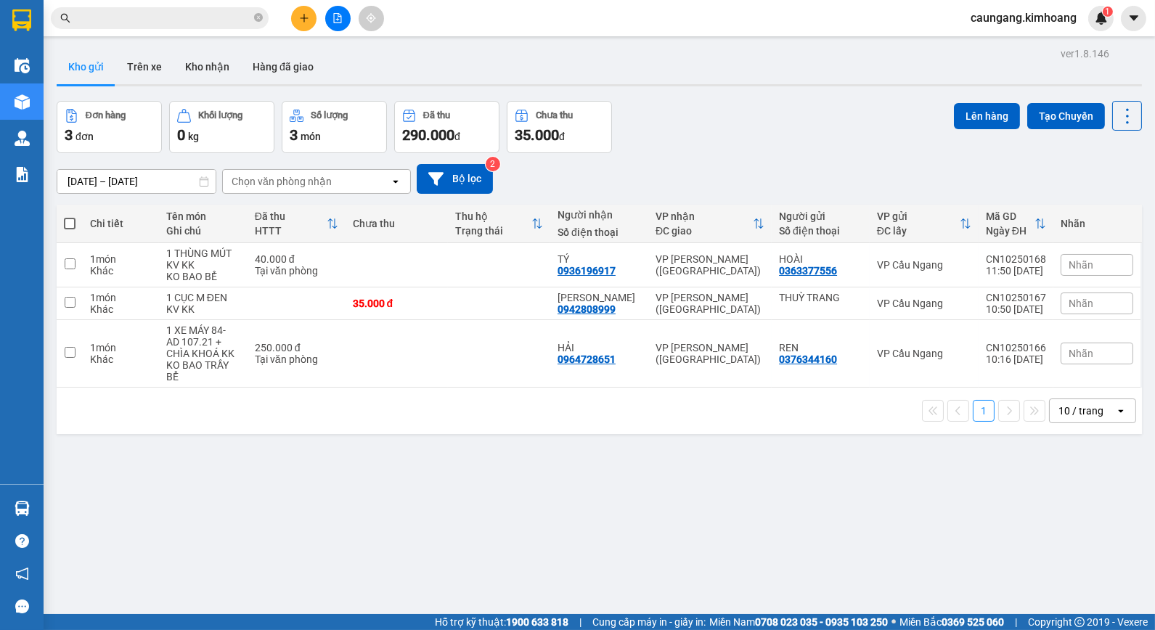
click at [57, 49] on button "Kho gửi" at bounding box center [86, 66] width 59 height 35
click at [869, 365] on td "VP Cầu Ngang" at bounding box center [923, 353] width 109 height 67
checkbox input "true"
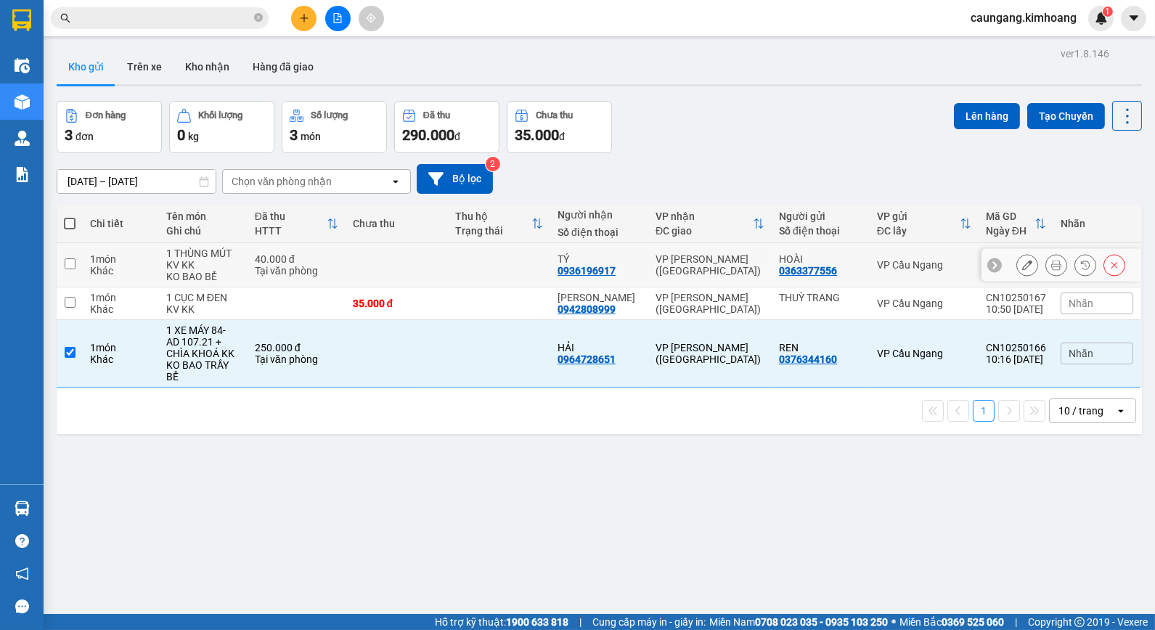
drag, startPoint x: 872, startPoint y: 266, endPoint x: 859, endPoint y: 287, distance: 25.2
click at [869, 276] on td "VP Cầu Ngang" at bounding box center [923, 265] width 109 height 44
checkbox input "true"
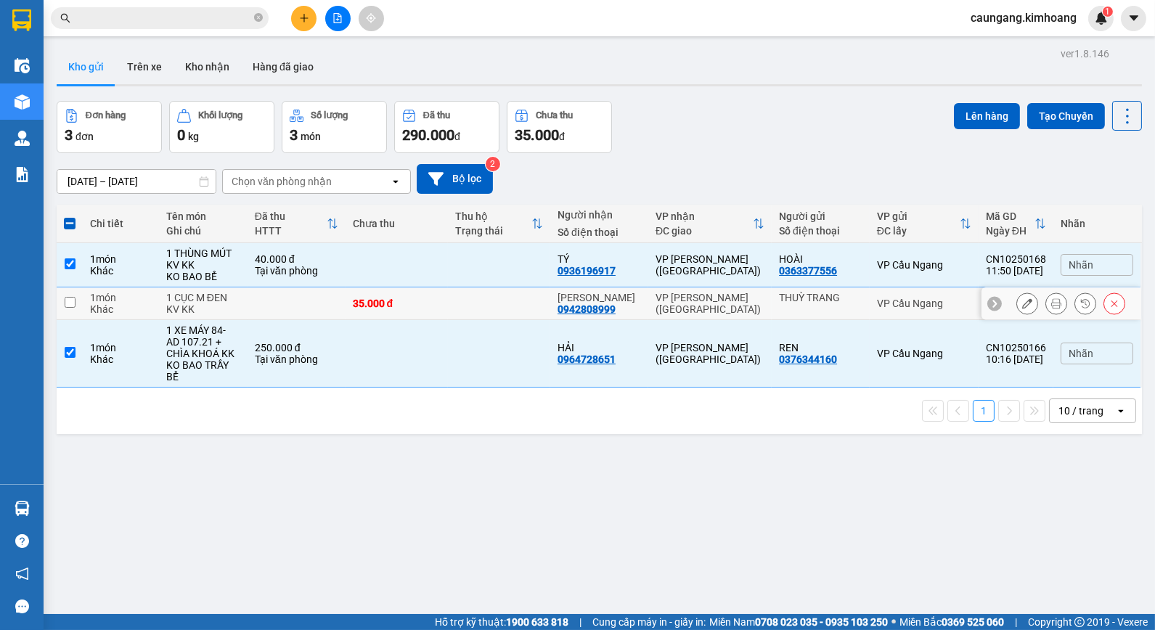
click at [853, 302] on td "THUỲ TRANG" at bounding box center [820, 303] width 98 height 33
checkbox input "true"
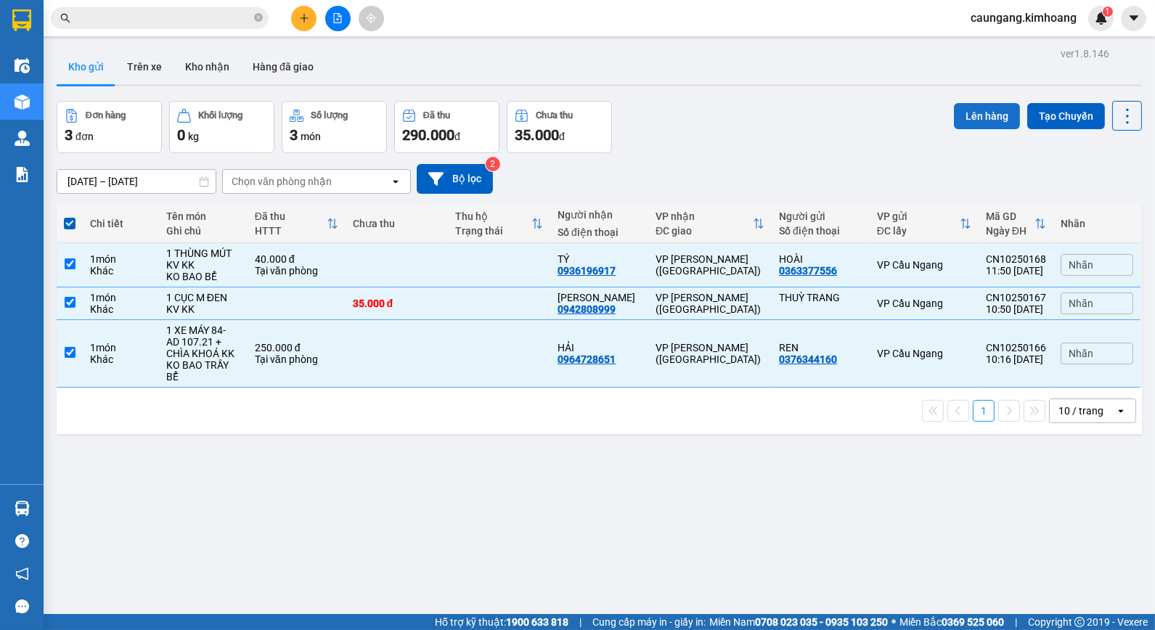
click at [956, 124] on button "Lên hàng" at bounding box center [987, 116] width 66 height 26
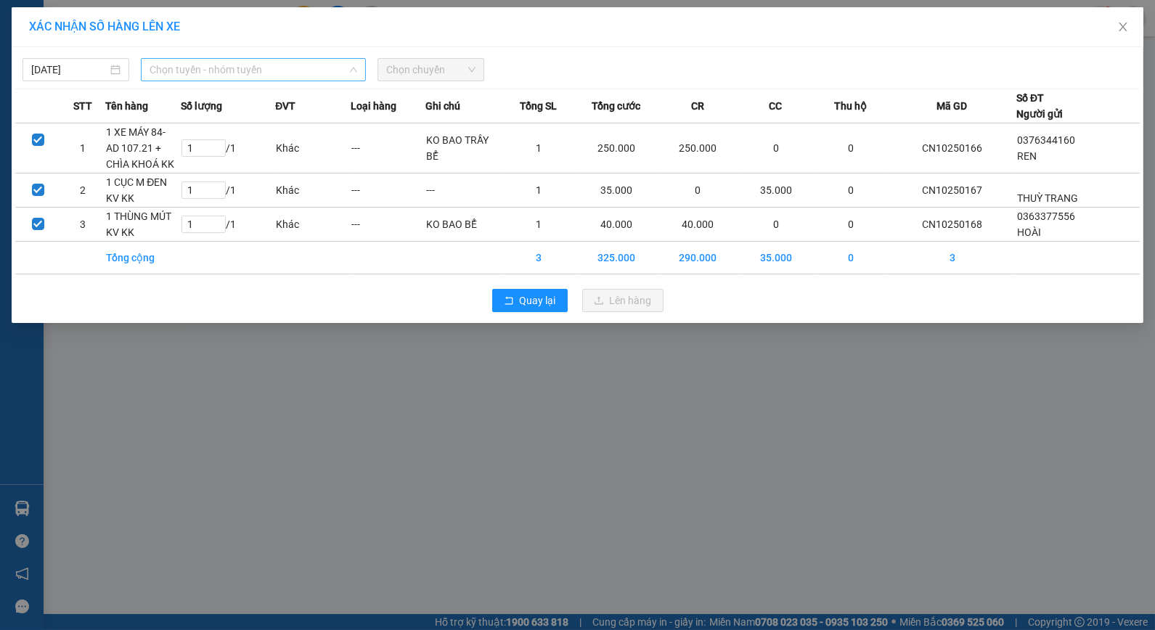
click at [330, 62] on span "Chọn tuyến - nhóm tuyến" at bounding box center [254, 70] width 208 height 22
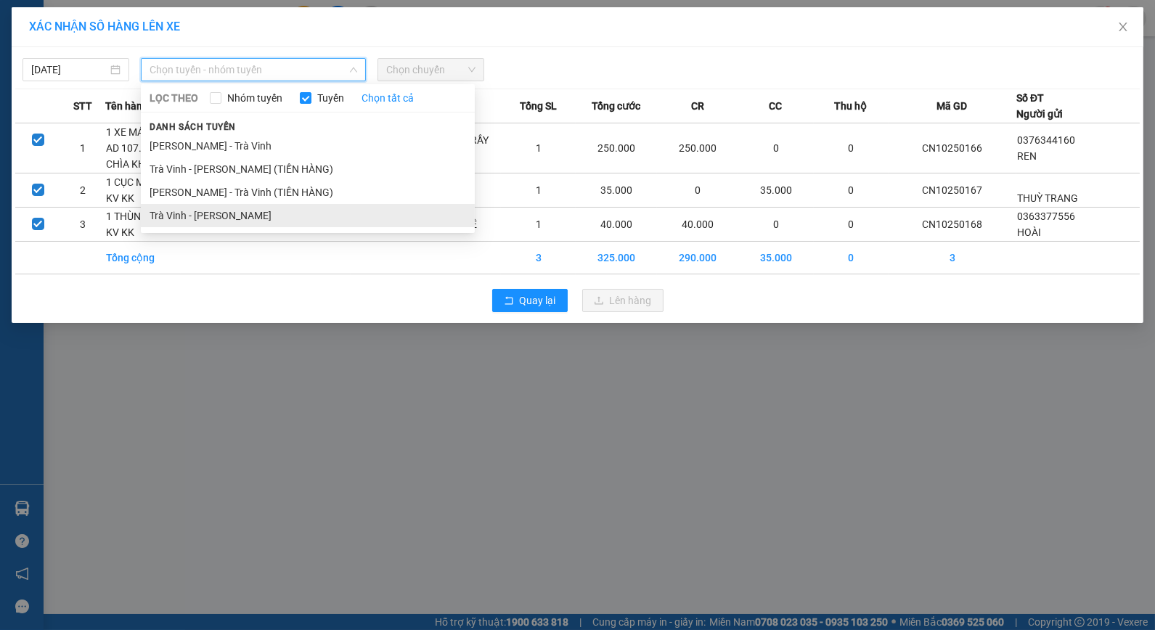
click at [279, 216] on li "Trà Vinh - [PERSON_NAME]" at bounding box center [308, 215] width 334 height 23
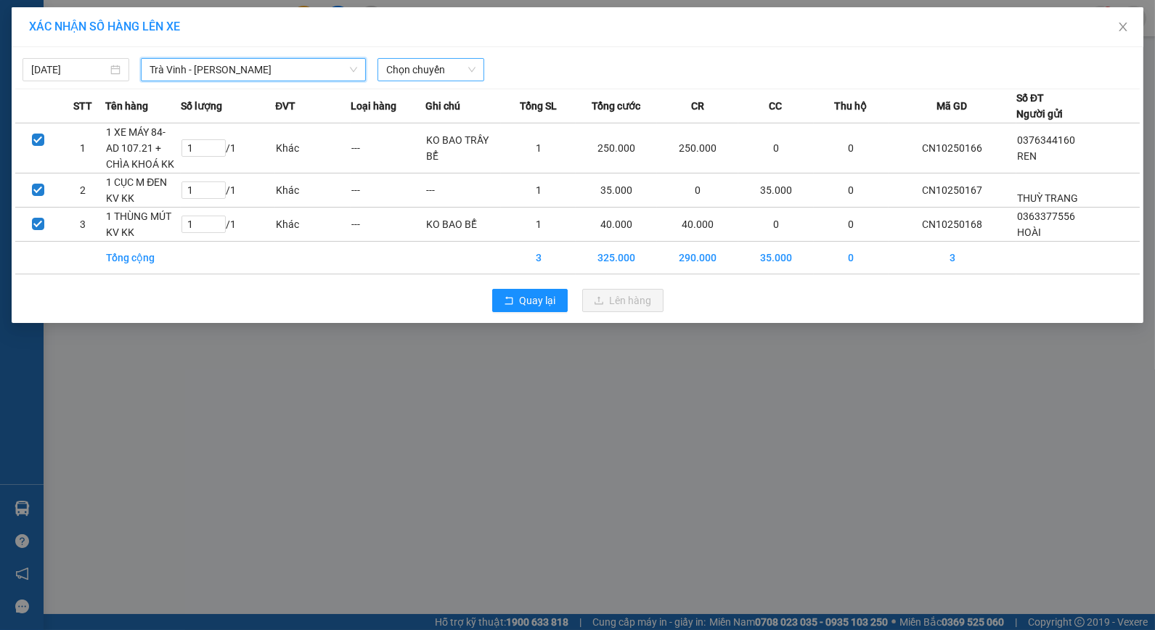
click at [433, 74] on span "Chọn chuyến" at bounding box center [430, 70] width 89 height 22
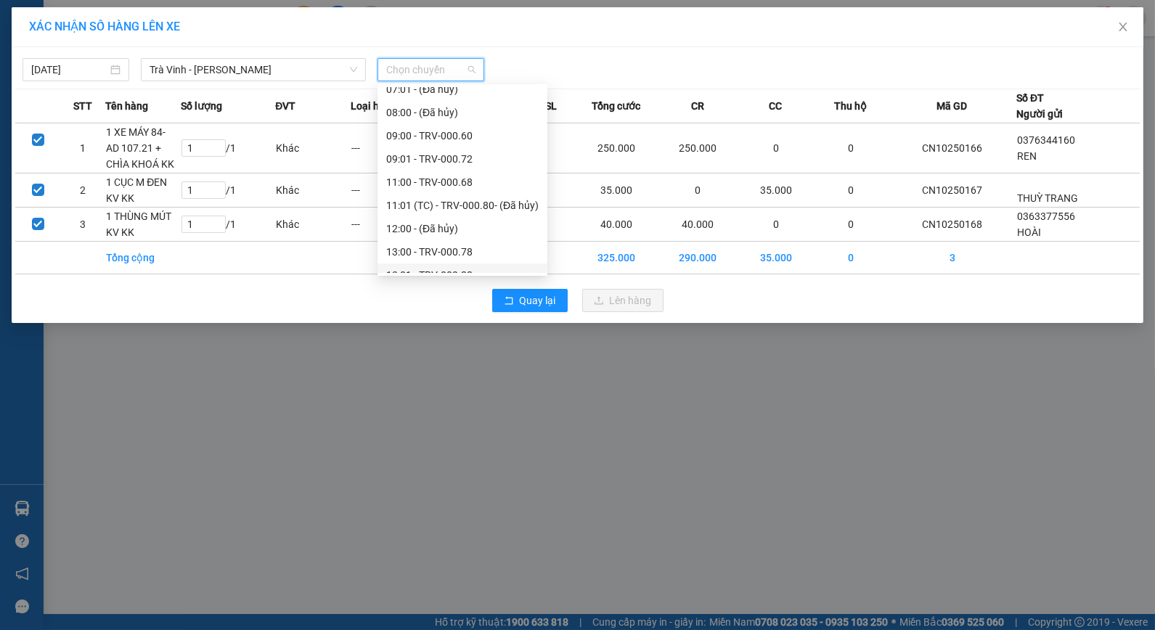
scroll to position [403, 0]
click at [449, 110] on div "13:01 - TRV-000.88" at bounding box center [462, 114] width 152 height 16
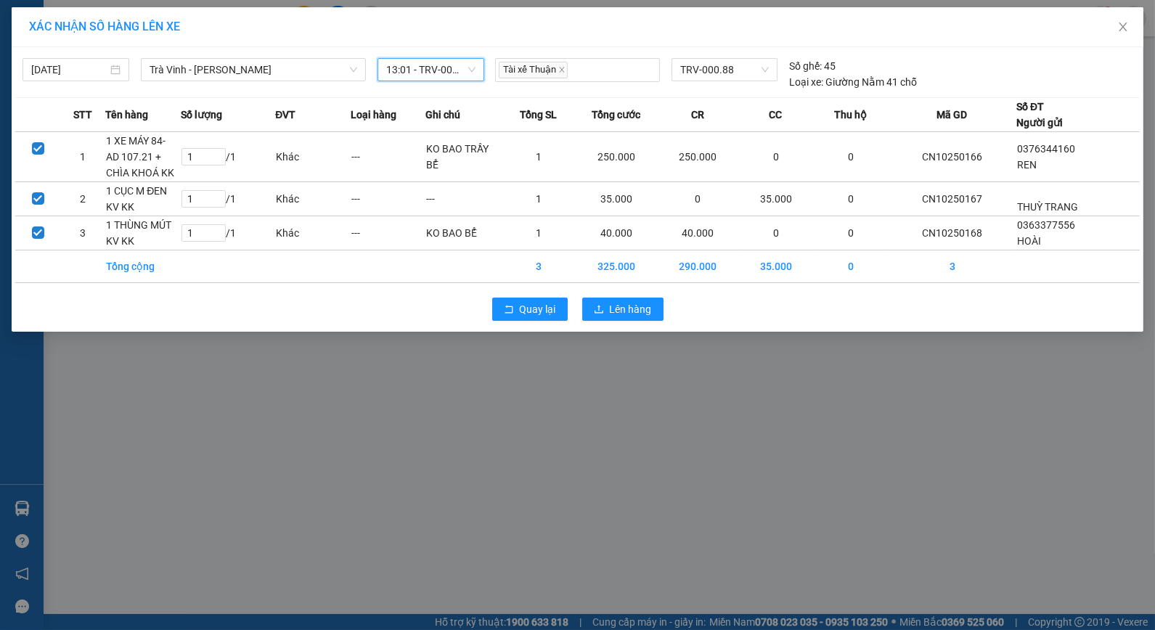
click at [437, 77] on span "13:01 - TRV-000.88" at bounding box center [430, 70] width 89 height 22
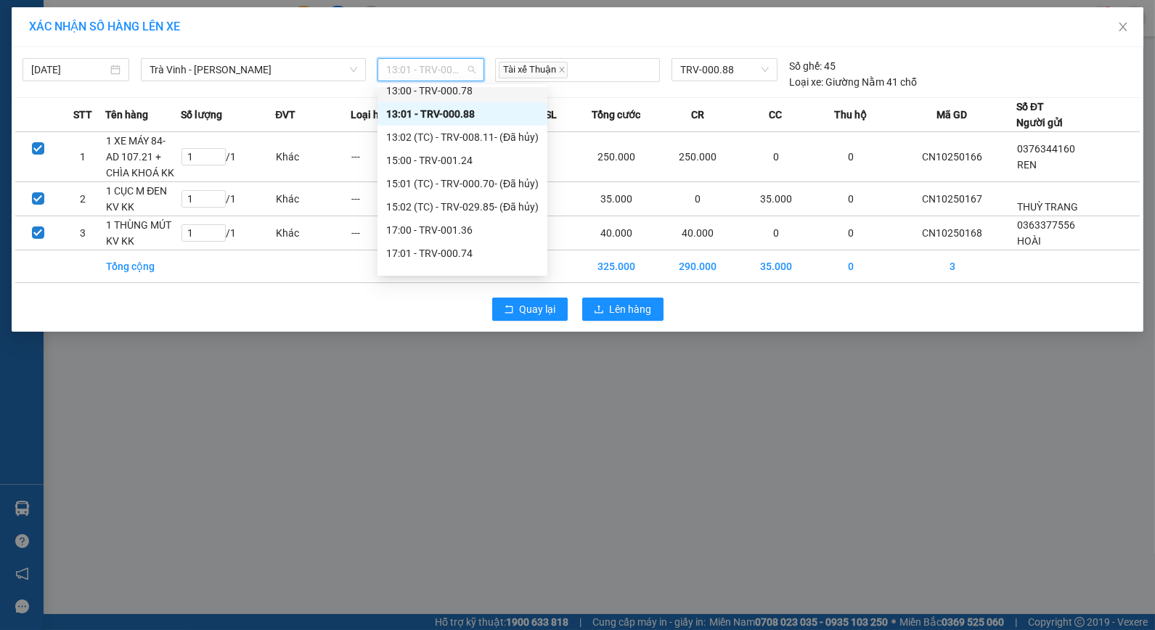
drag, startPoint x: 441, startPoint y: 86, endPoint x: 464, endPoint y: 93, distance: 25.0
click at [441, 86] on div "13:00 - TRV-000.78" at bounding box center [462, 91] width 152 height 16
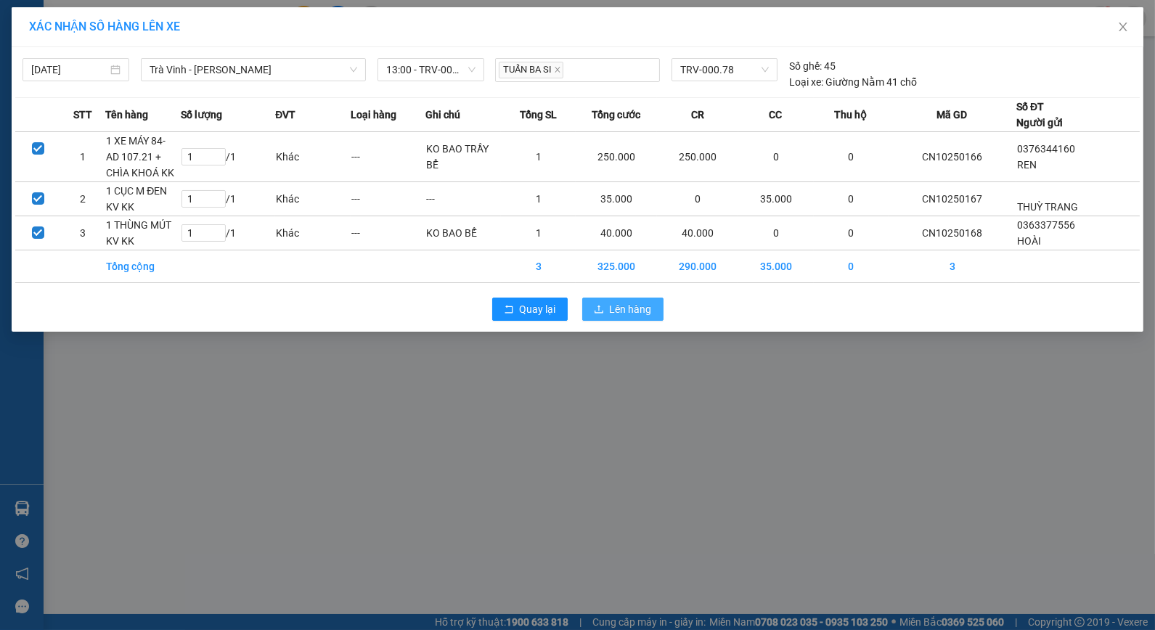
click at [625, 309] on span "Lên hàng" at bounding box center [631, 309] width 42 height 16
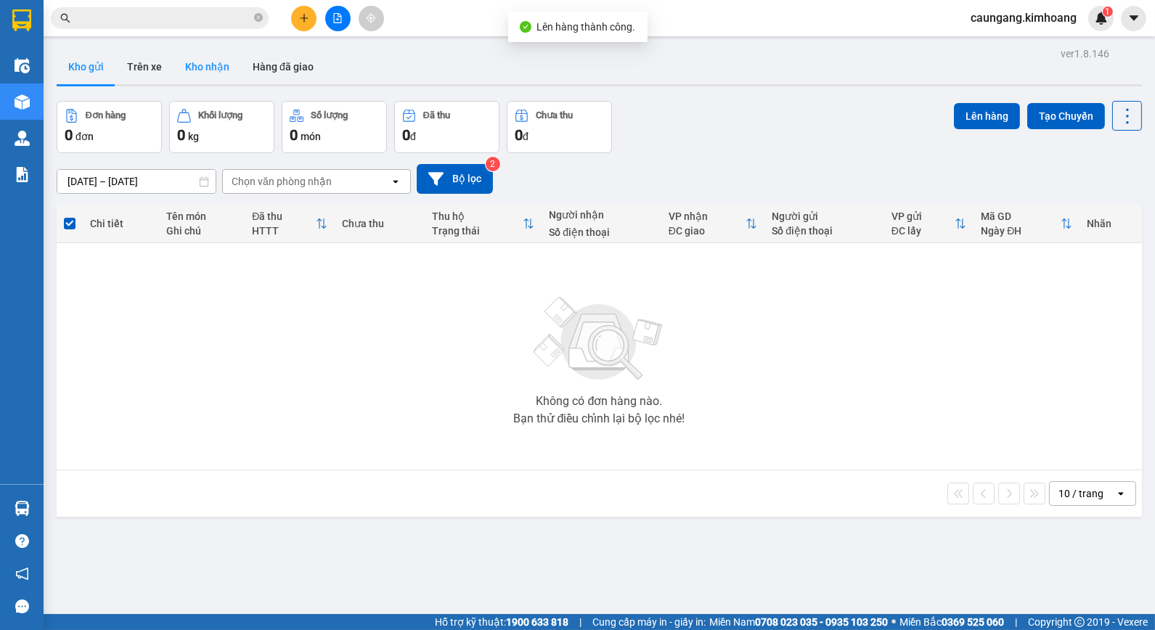
click at [228, 60] on button "Kho nhận" at bounding box center [206, 66] width 67 height 35
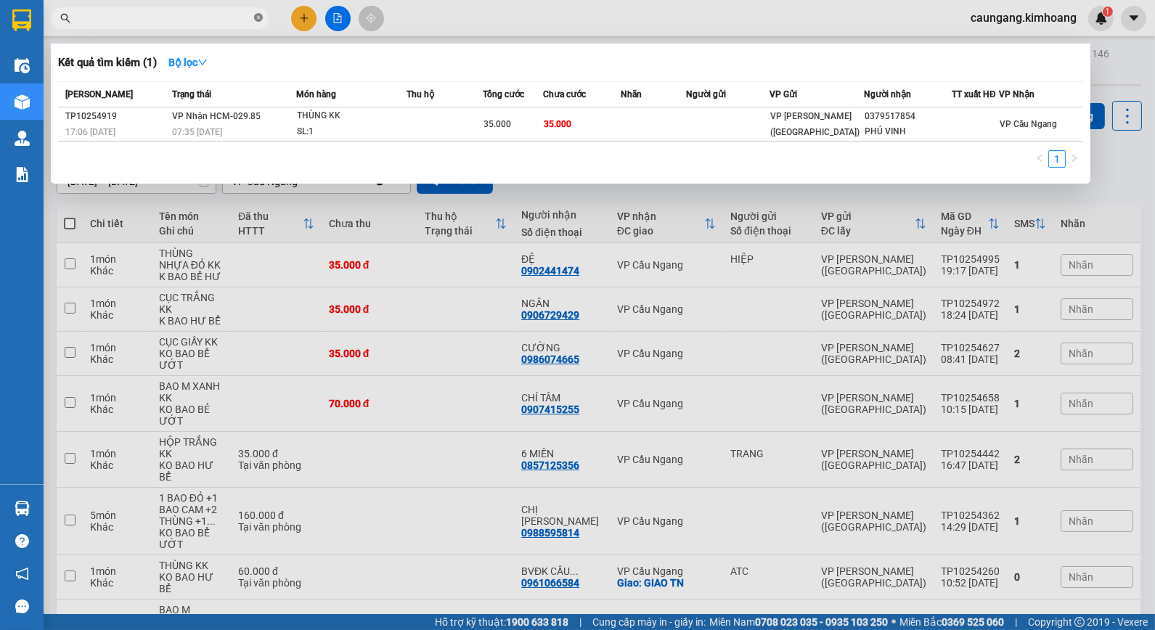
click at [257, 19] on icon "close-circle" at bounding box center [258, 17] width 9 height 9
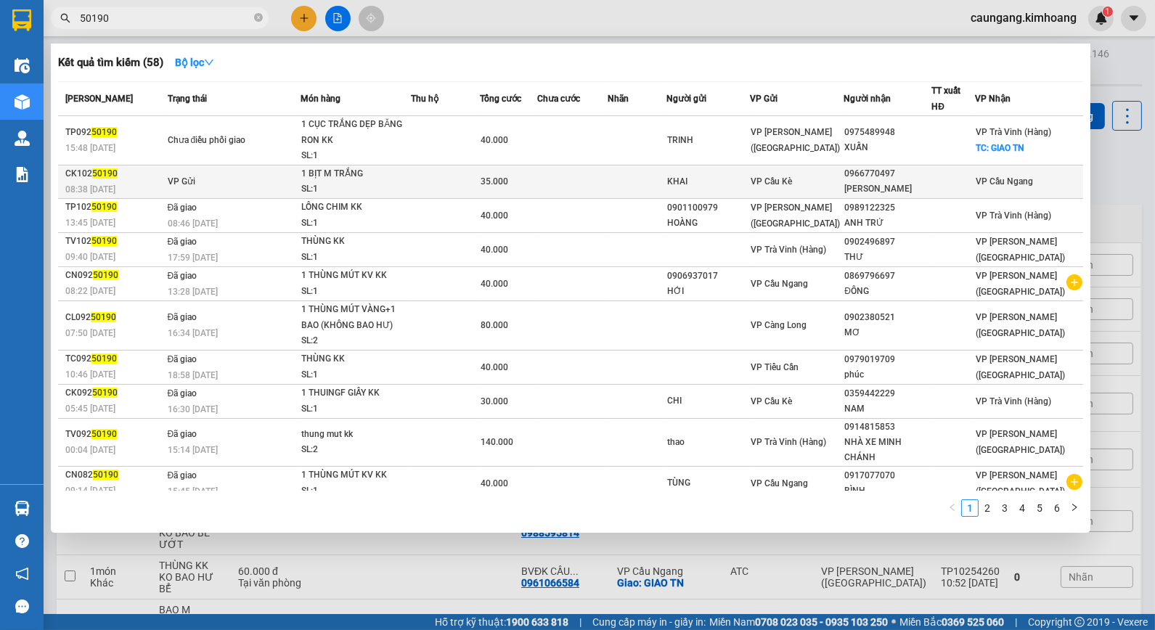
type input "50190"
click at [573, 184] on td at bounding box center [572, 181] width 70 height 33
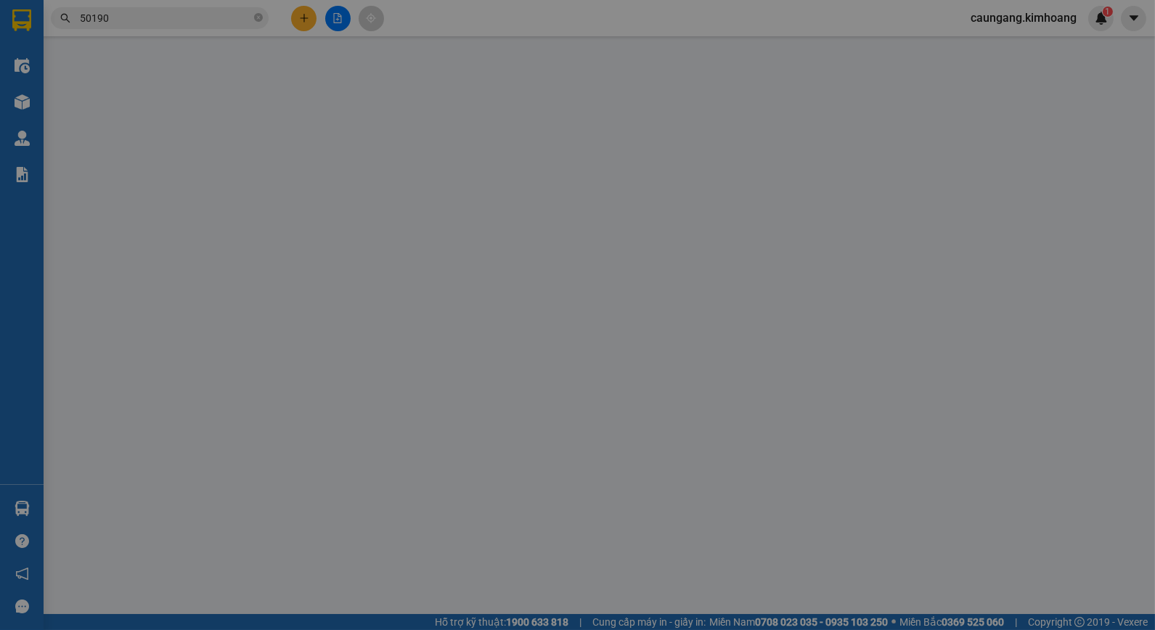
type input "KHAI"
type input "0966770497"
type input "[PERSON_NAME]"
type input "35.000"
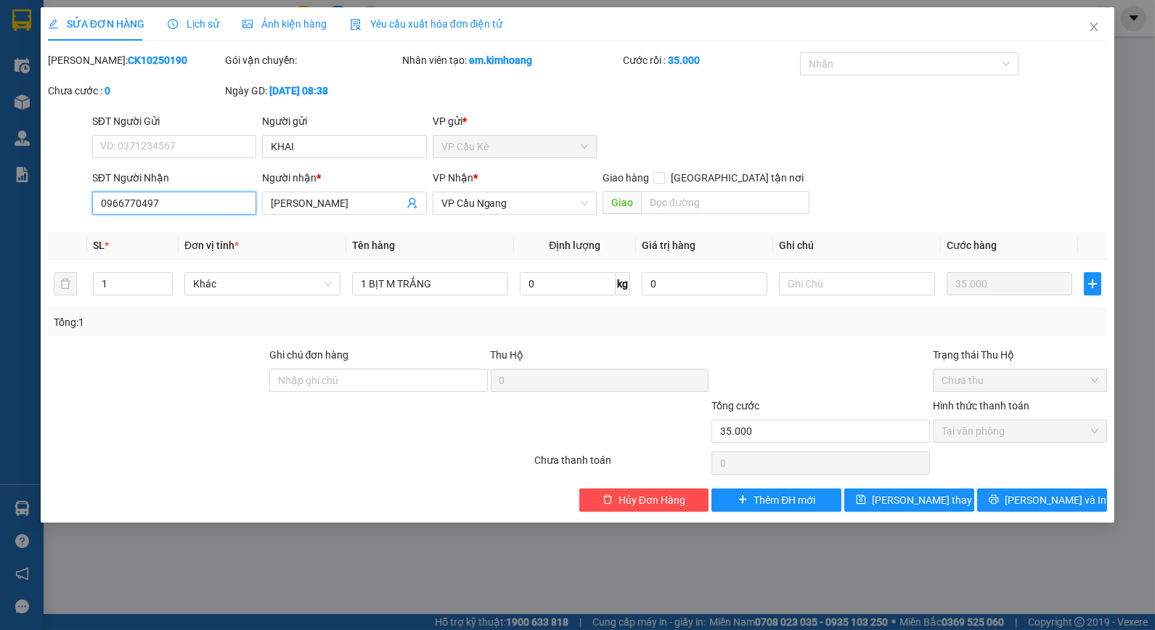
drag, startPoint x: 123, startPoint y: 200, endPoint x: 136, endPoint y: 205, distance: 14.3
click at [136, 205] on input "0966770497" at bounding box center [174, 203] width 164 height 23
click at [1092, 25] on icon "close" at bounding box center [1094, 26] width 8 height 9
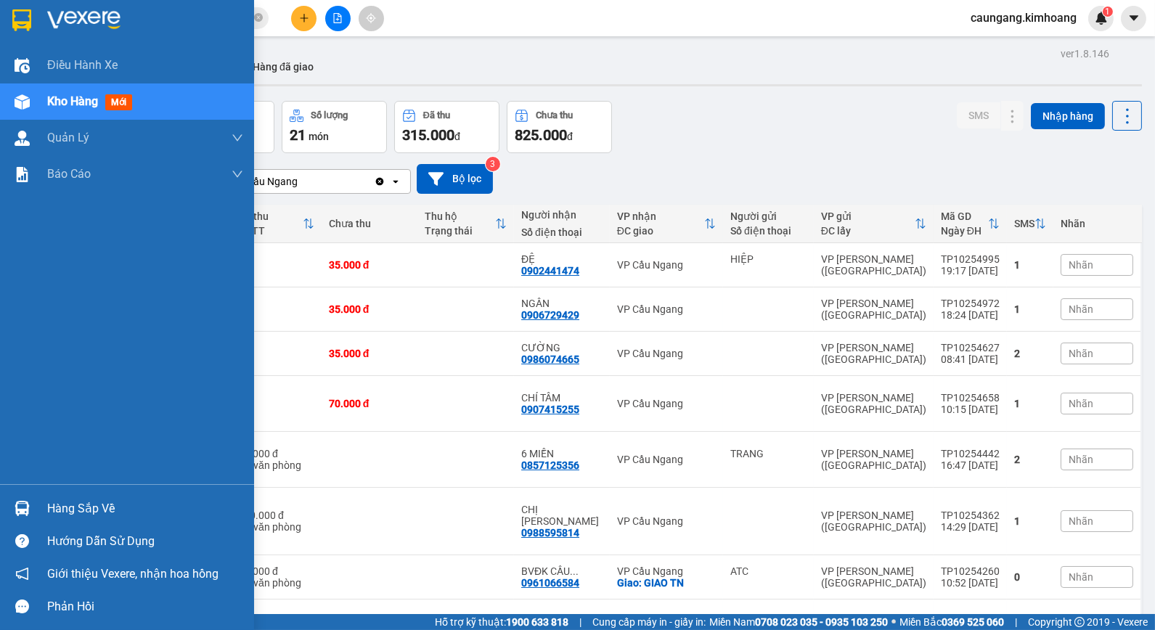
click at [80, 512] on div "Hàng sắp về" at bounding box center [145, 509] width 196 height 22
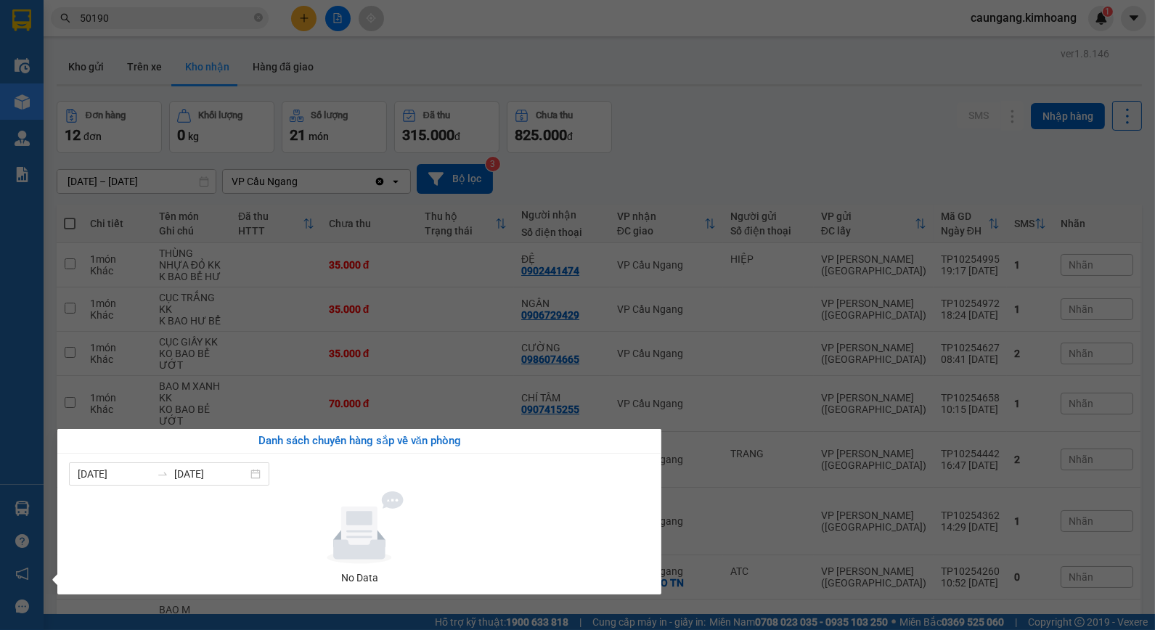
click at [745, 131] on section "Kết quả tìm kiếm ( 58 ) Bộ lọc Mã ĐH Trạng thái Món hàng Thu hộ Tổng cước Chưa …" at bounding box center [577, 315] width 1155 height 630
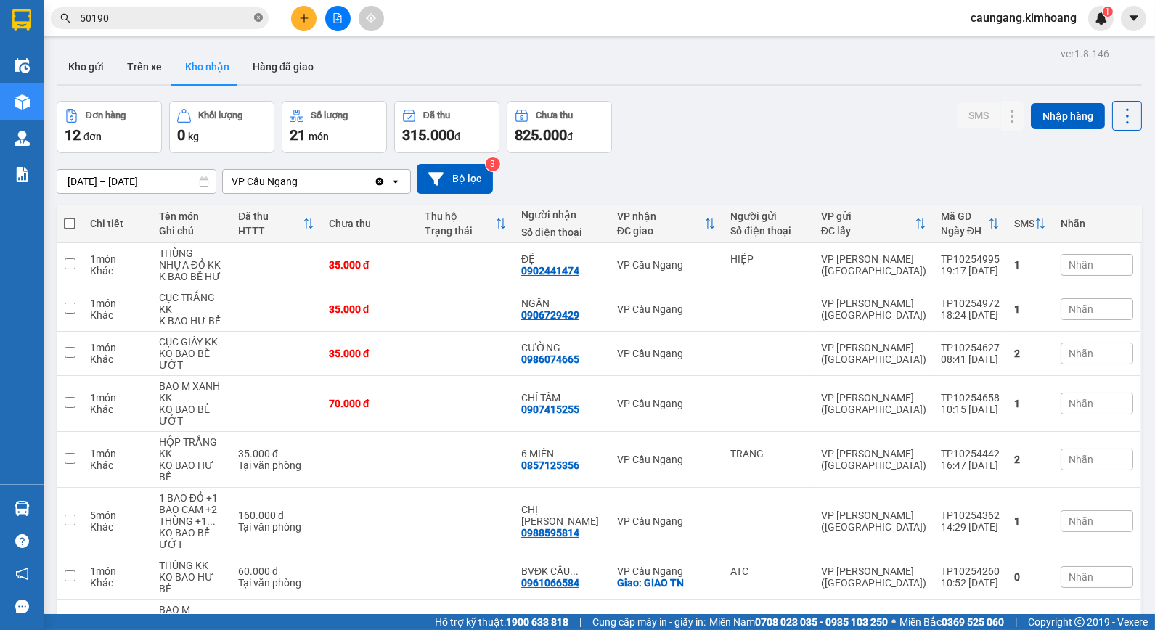
click at [252, 25] on span "50190" at bounding box center [160, 18] width 218 height 22
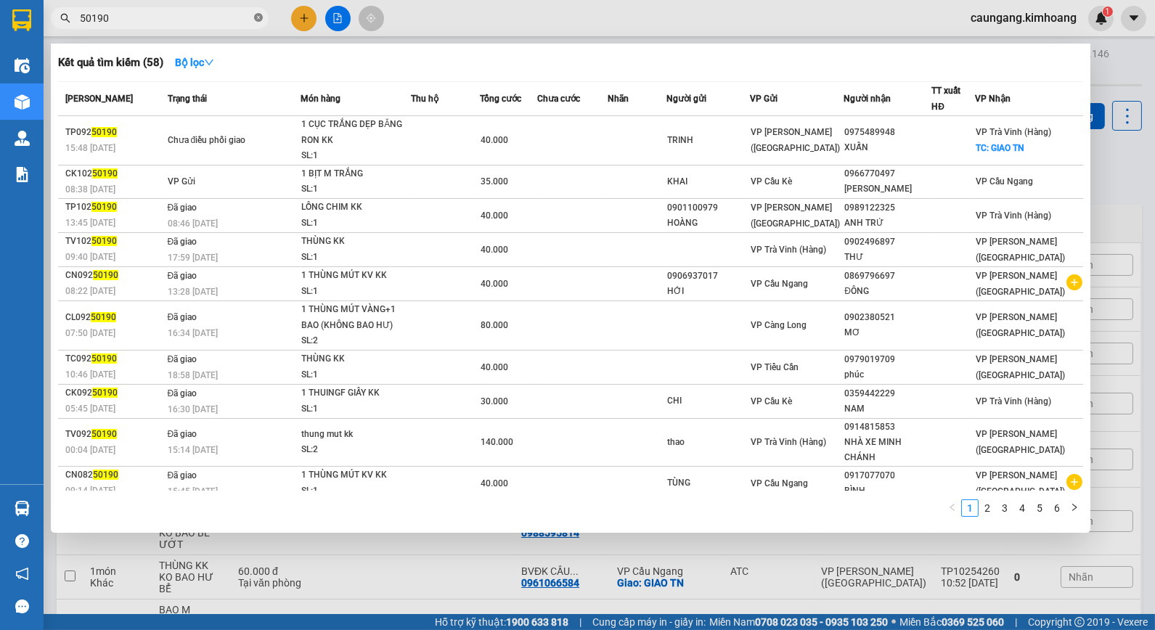
click at [259, 18] on icon "close-circle" at bounding box center [258, 17] width 9 height 9
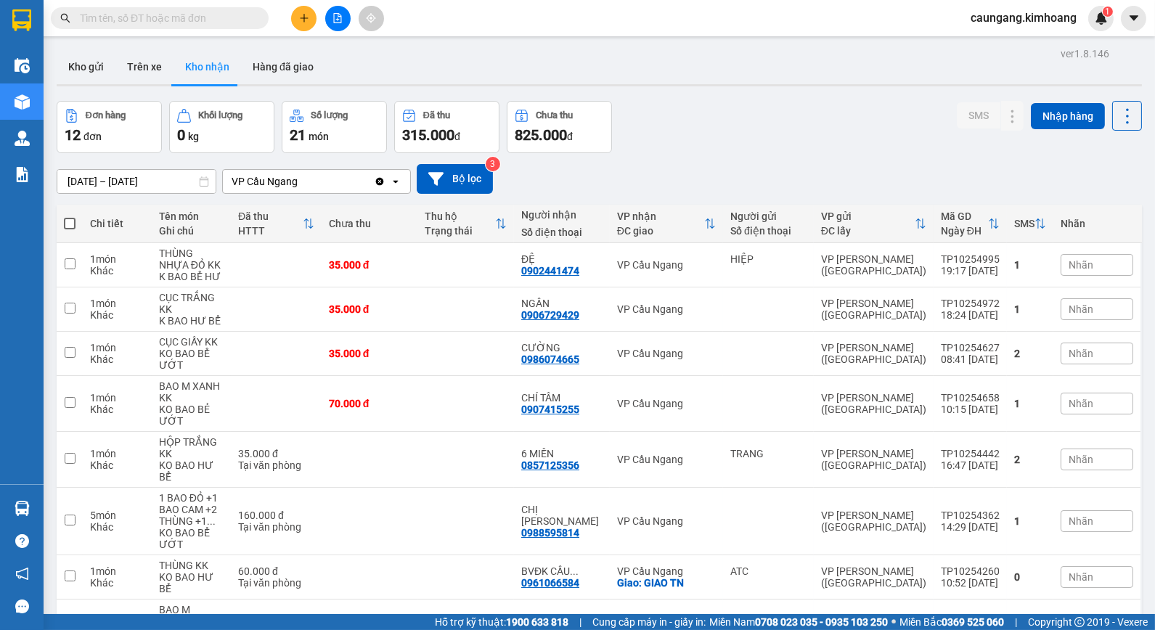
click at [242, 19] on input "text" at bounding box center [165, 18] width 171 height 16
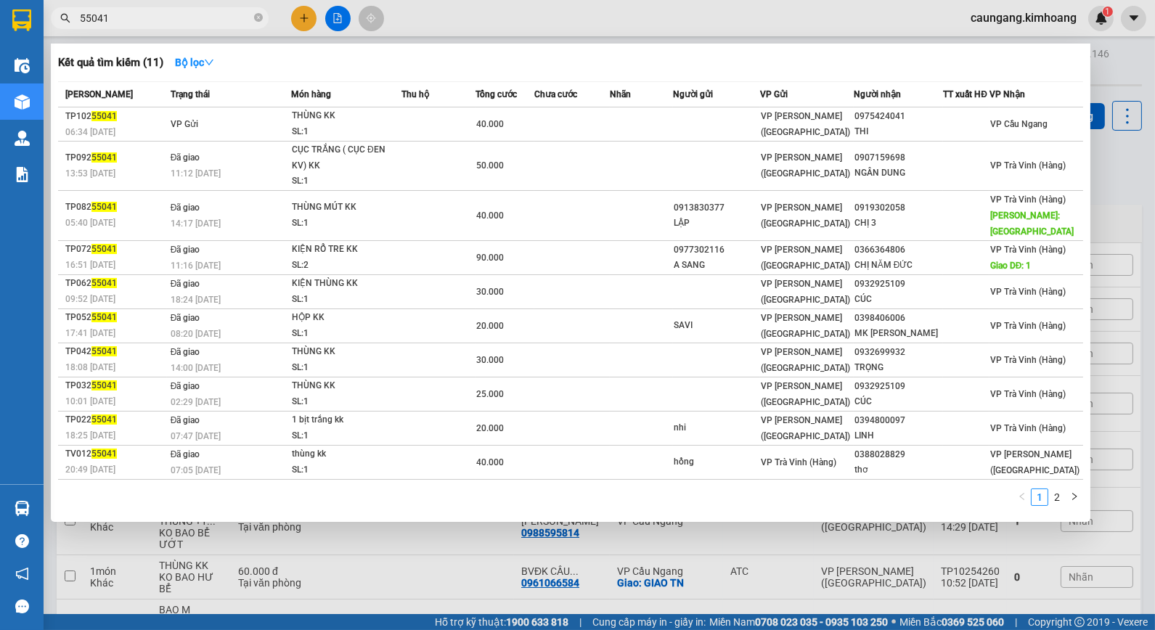
type input "55041"
click at [462, 10] on div at bounding box center [577, 315] width 1155 height 630
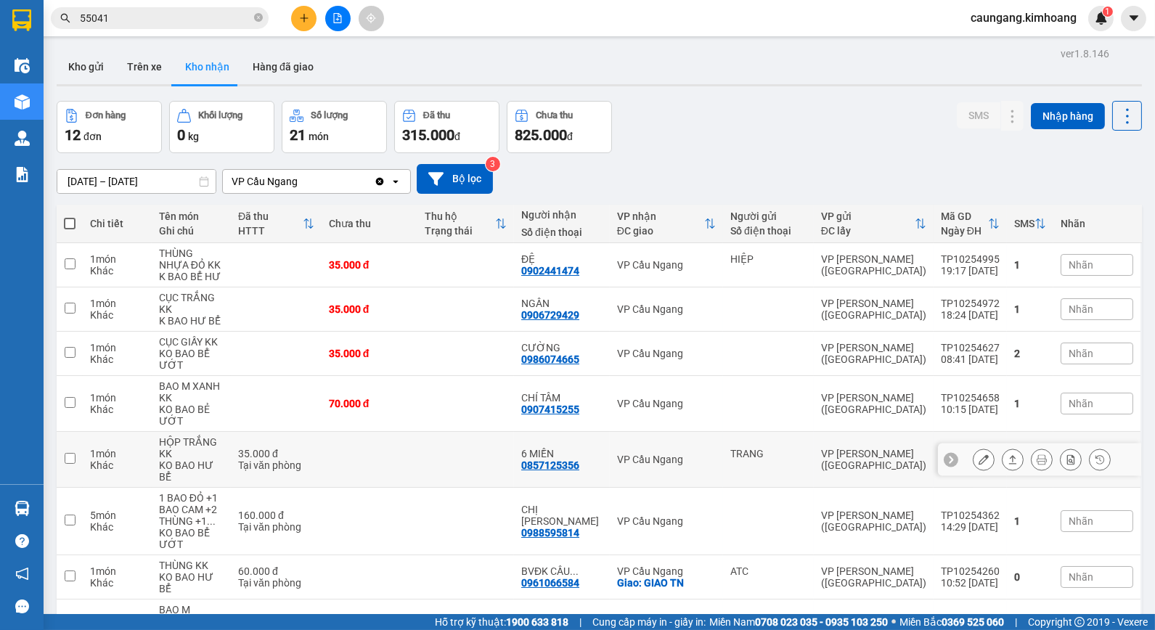
scroll to position [179, 0]
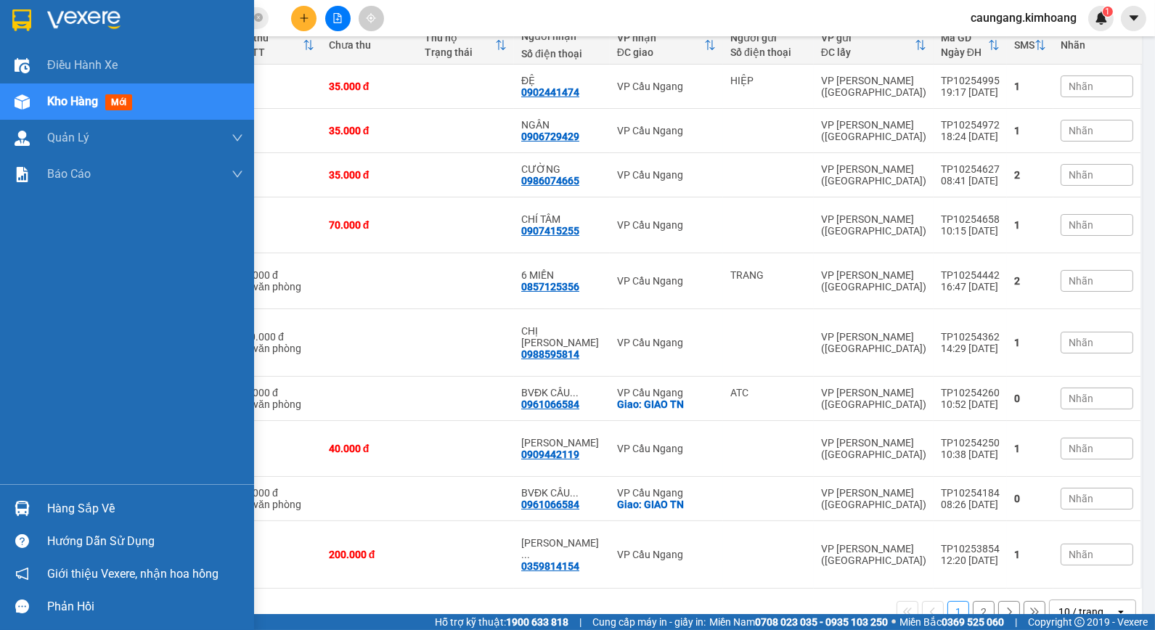
click at [52, 505] on div "Hàng sắp về" at bounding box center [145, 509] width 196 height 22
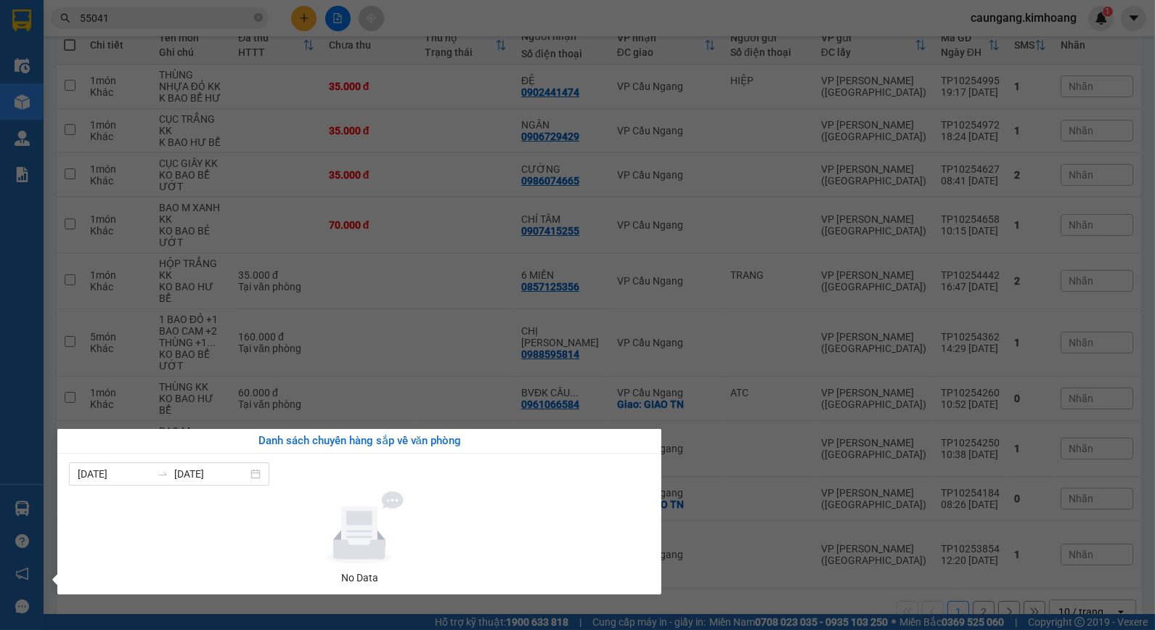
click at [717, 596] on section "Kết quả tìm kiếm ( 11 ) Bộ lọc Mã ĐH Trạng thái Món hàng Thu hộ Tổng cước Chưa …" at bounding box center [577, 315] width 1155 height 630
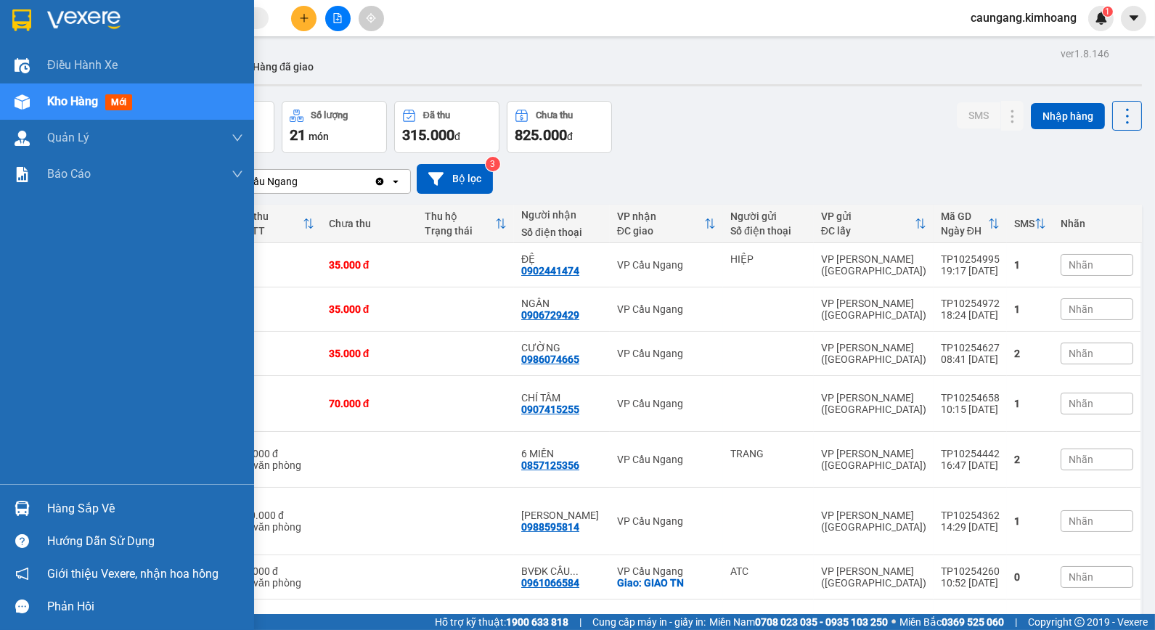
click at [80, 501] on div "Hàng sắp về" at bounding box center [145, 509] width 196 height 22
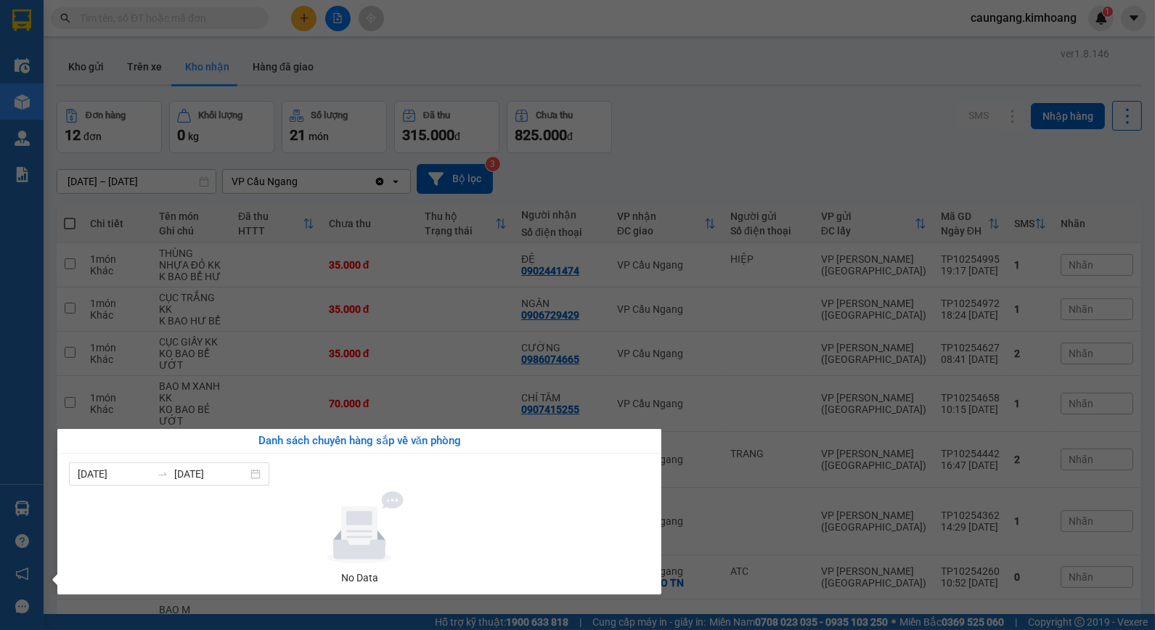
click at [748, 147] on section "Kết quả [PERSON_NAME] ( 0 ) Bộ lọc No Data caungang.[PERSON_NAME] 1 Điều [PERSO…" at bounding box center [577, 315] width 1155 height 630
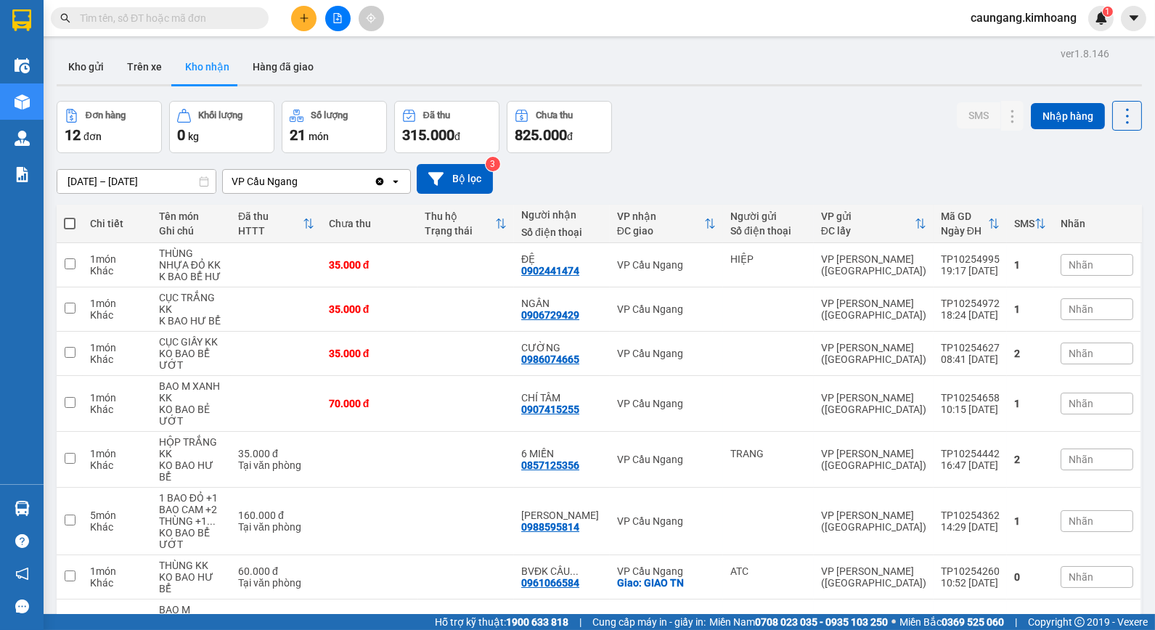
click at [206, 20] on input "text" at bounding box center [165, 18] width 171 height 16
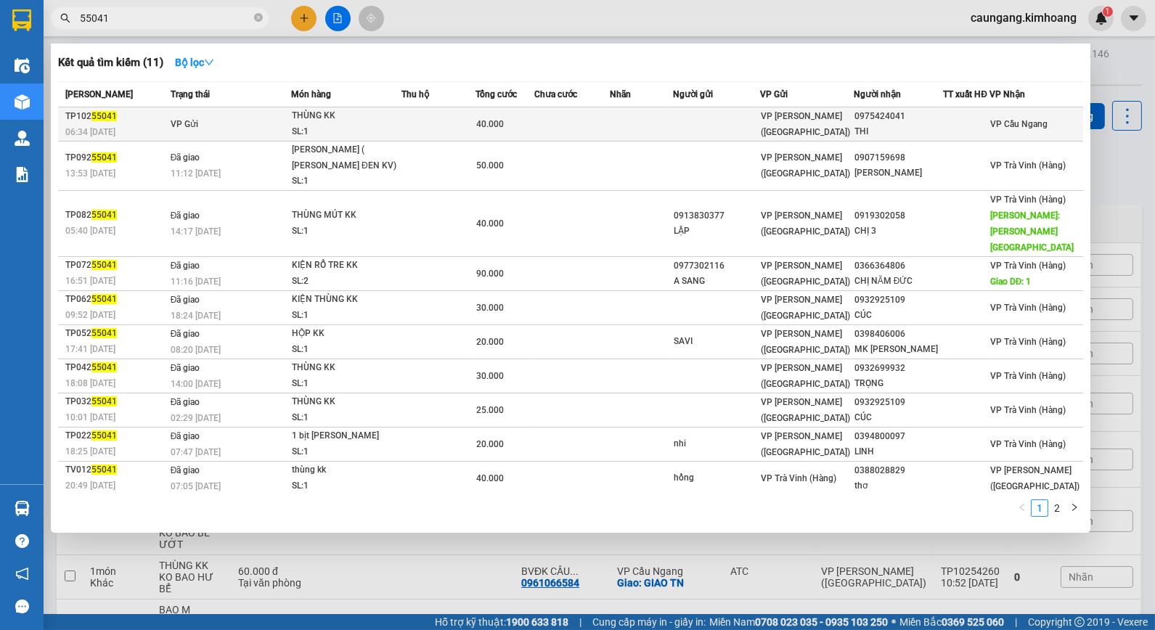
type input "55041"
click at [467, 123] on td at bounding box center [438, 124] width 74 height 34
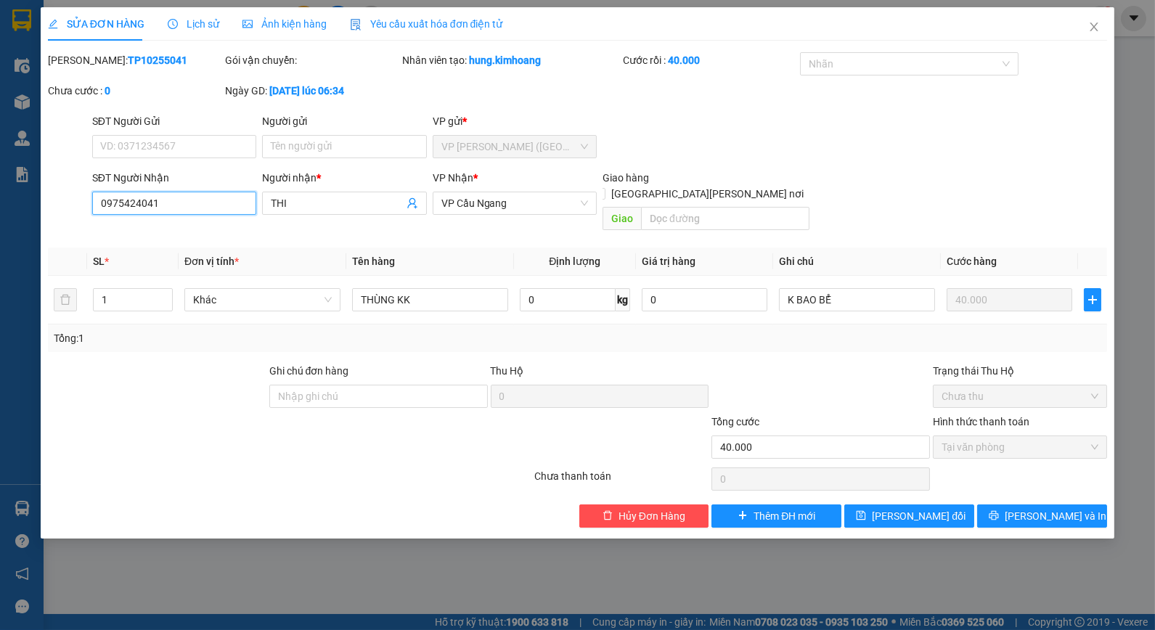
click at [128, 206] on input "0975424041" at bounding box center [174, 203] width 164 height 23
drag, startPoint x: 120, startPoint y: 207, endPoint x: 139, endPoint y: 210, distance: 19.2
click at [139, 210] on input "0975424041" at bounding box center [174, 203] width 164 height 23
click at [1093, 26] on icon "close" at bounding box center [1094, 26] width 8 height 9
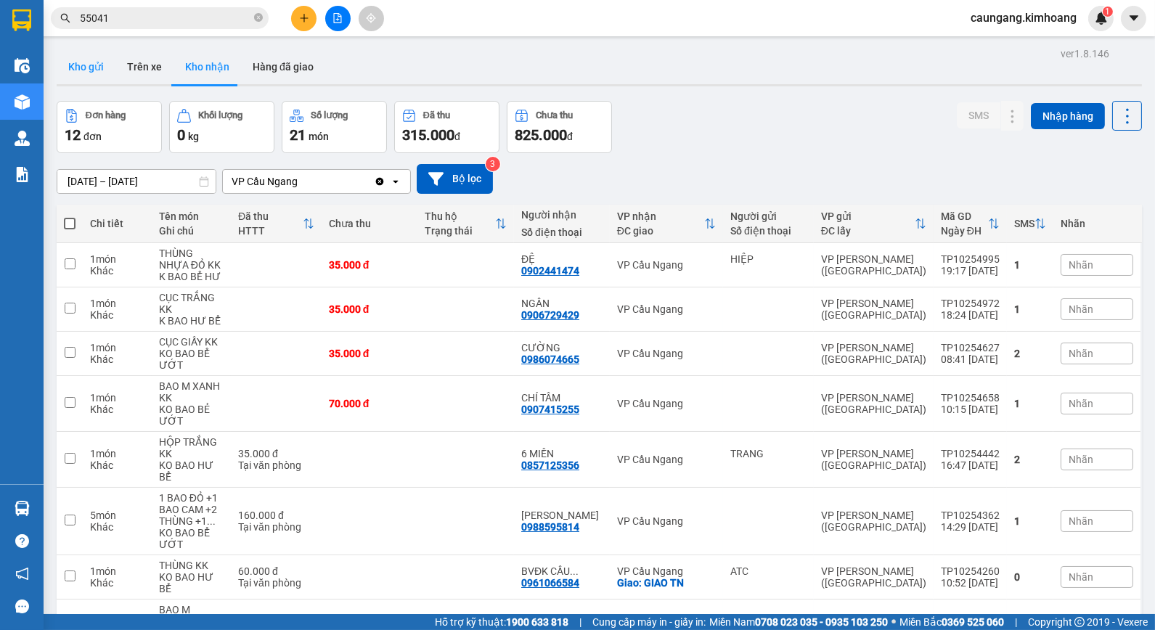
click at [89, 64] on button "Kho gửi" at bounding box center [86, 66] width 59 height 35
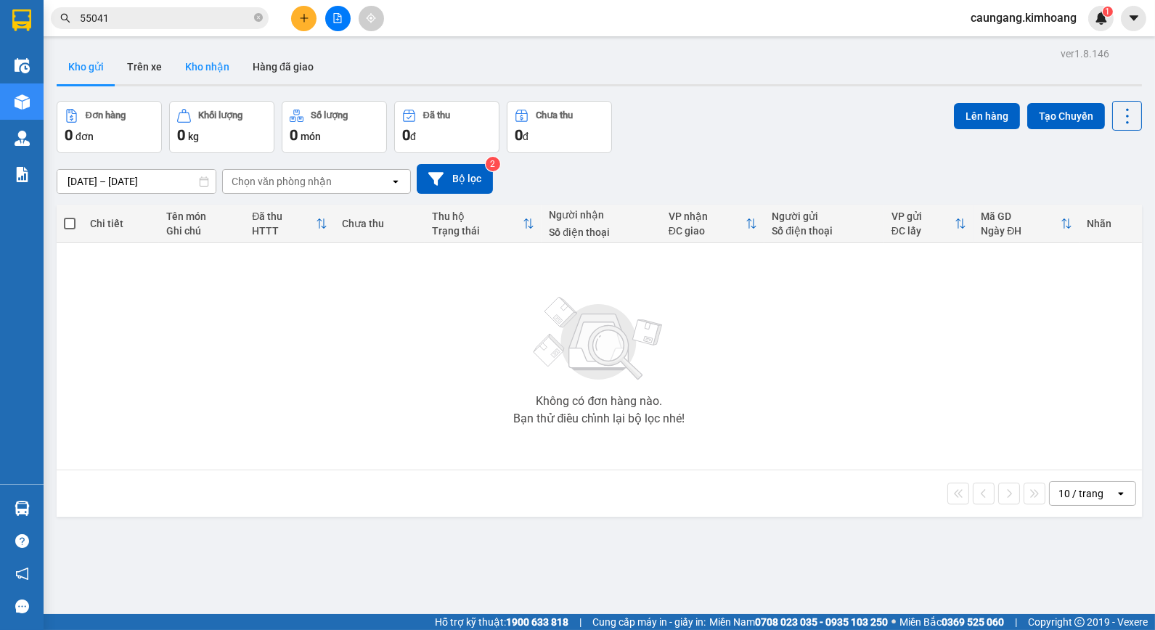
click at [219, 73] on button "Kho nhận" at bounding box center [206, 66] width 67 height 35
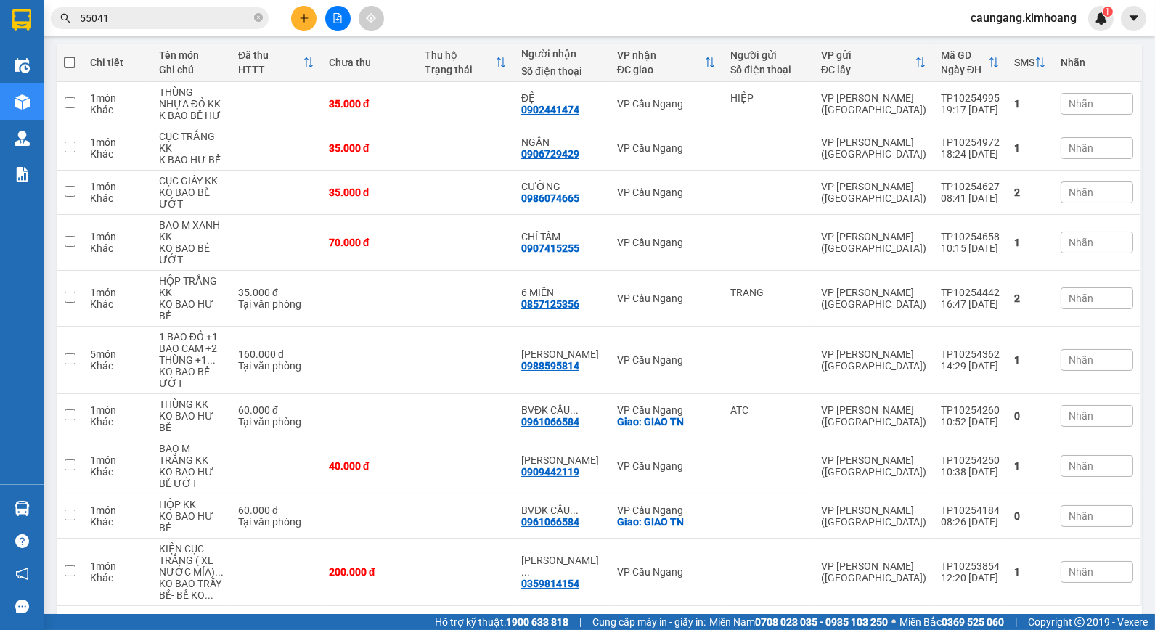
scroll to position [179, 0]
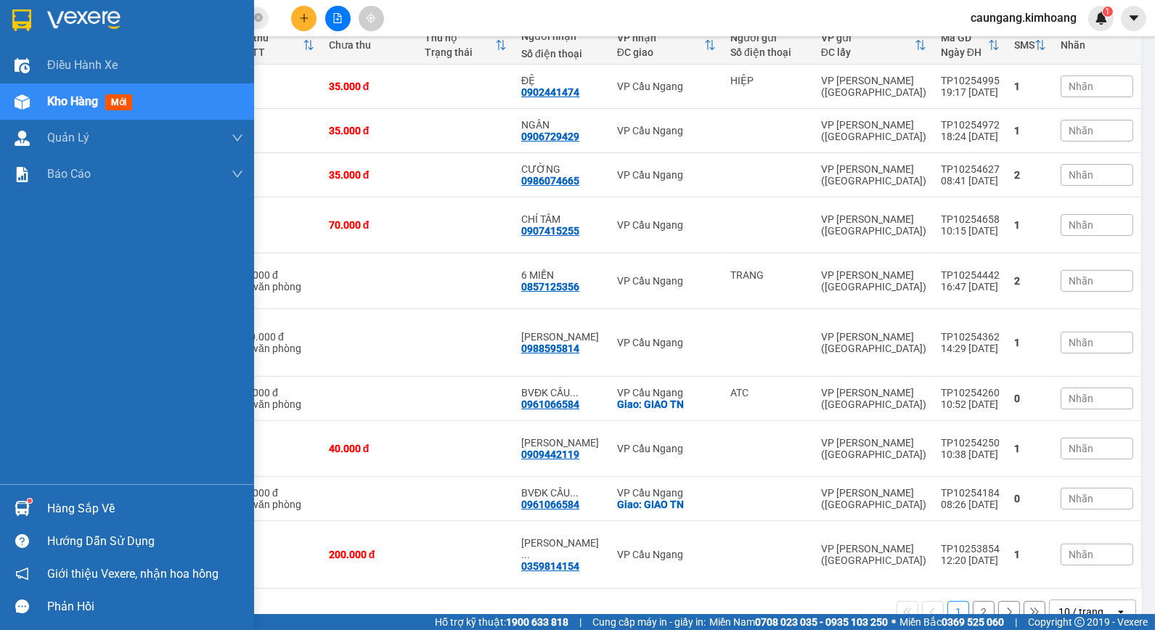
click at [38, 509] on div "Hàng sắp về" at bounding box center [127, 508] width 254 height 33
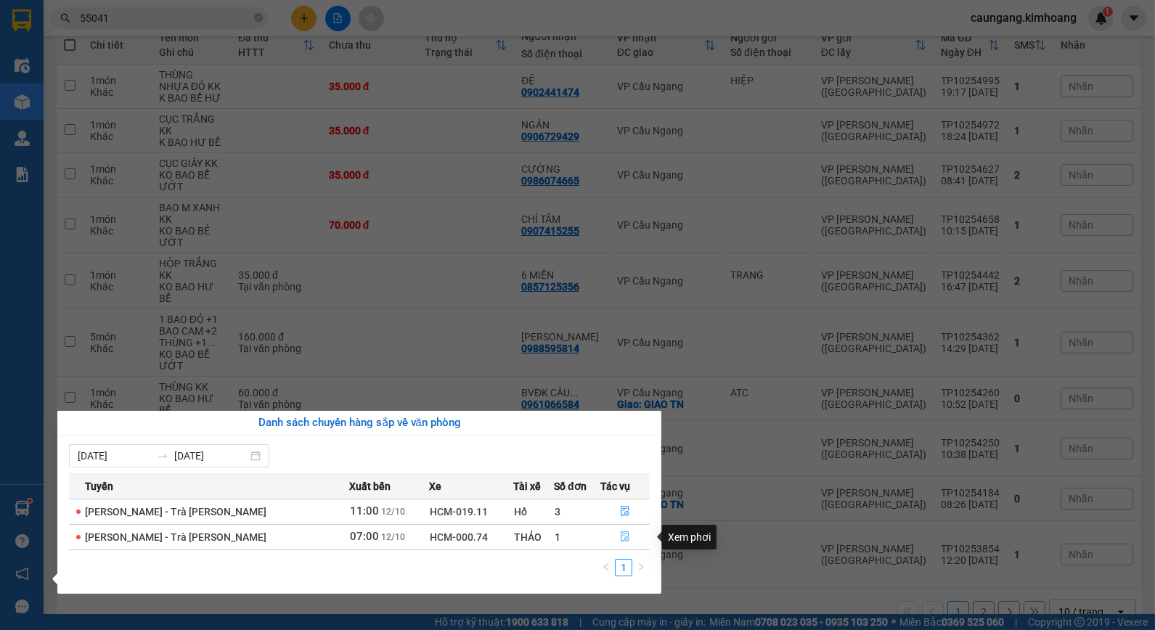
click at [620, 537] on icon "file-done" at bounding box center [625, 536] width 10 height 10
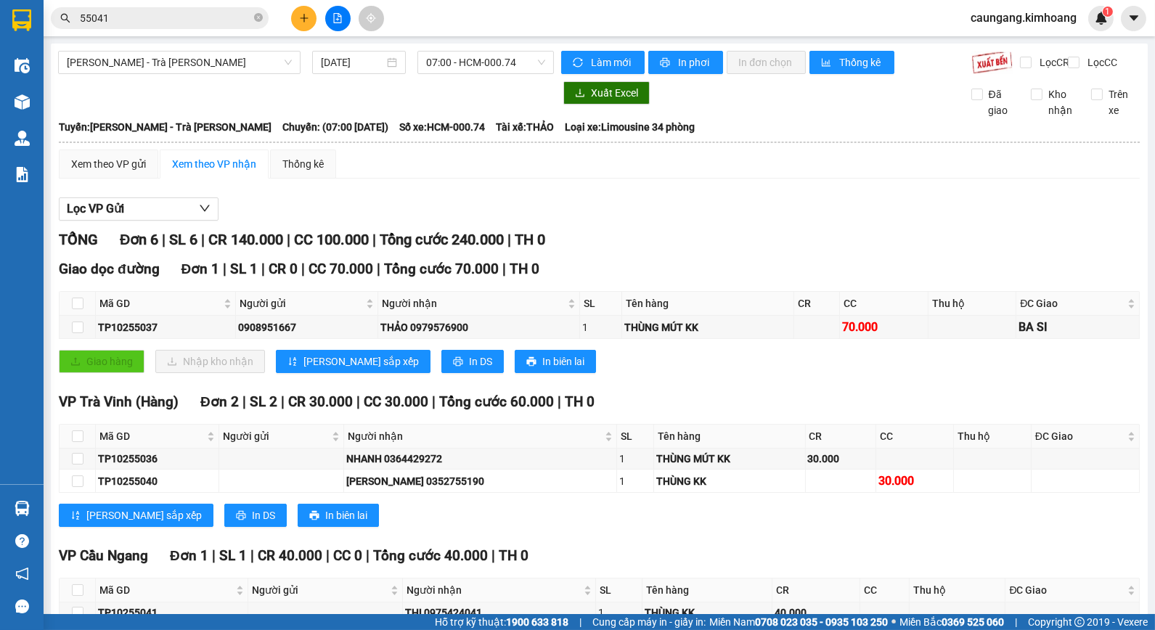
scroll to position [322, 0]
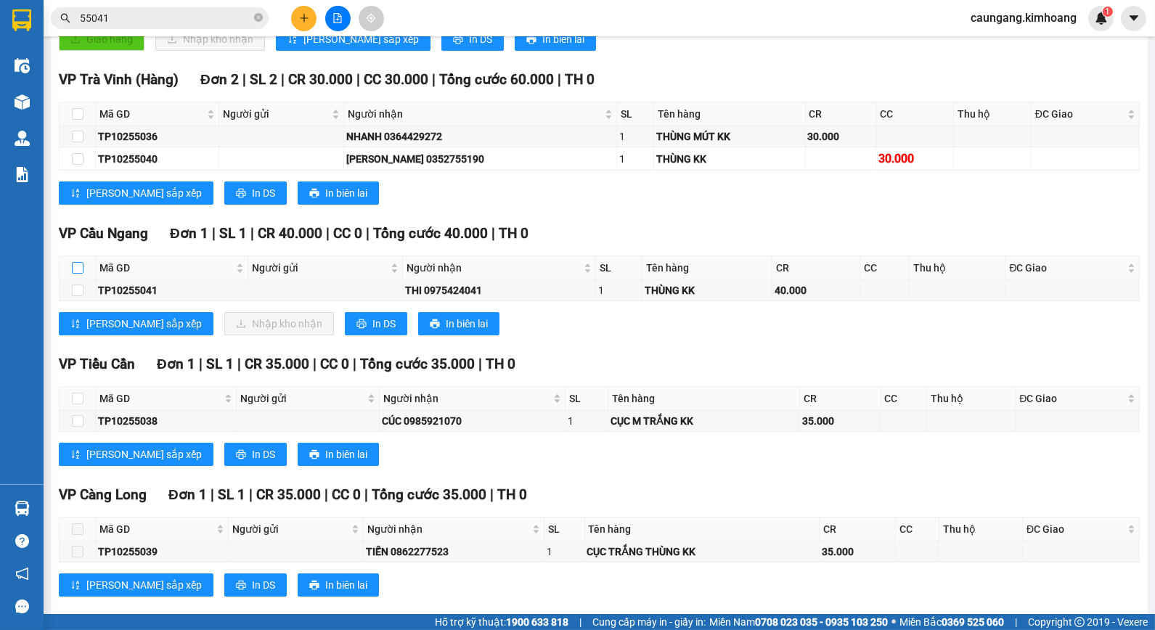
click at [75, 274] on input "checkbox" at bounding box center [78, 268] width 12 height 12
checkbox input "true"
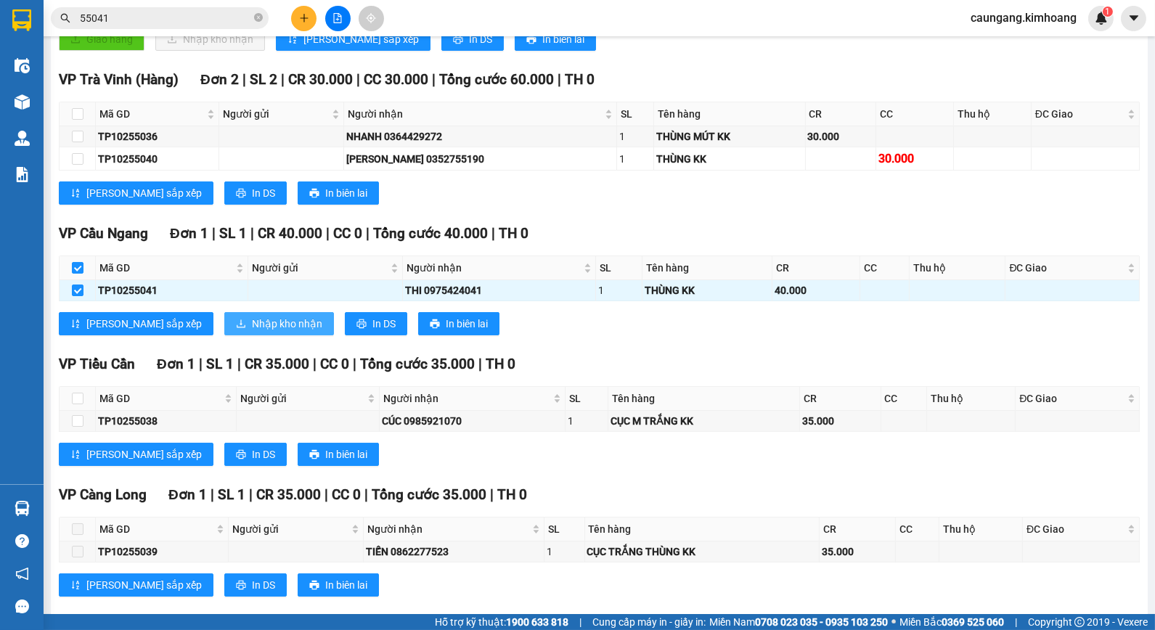
click at [252, 332] on span "Nhập kho nhận" at bounding box center [287, 324] width 70 height 16
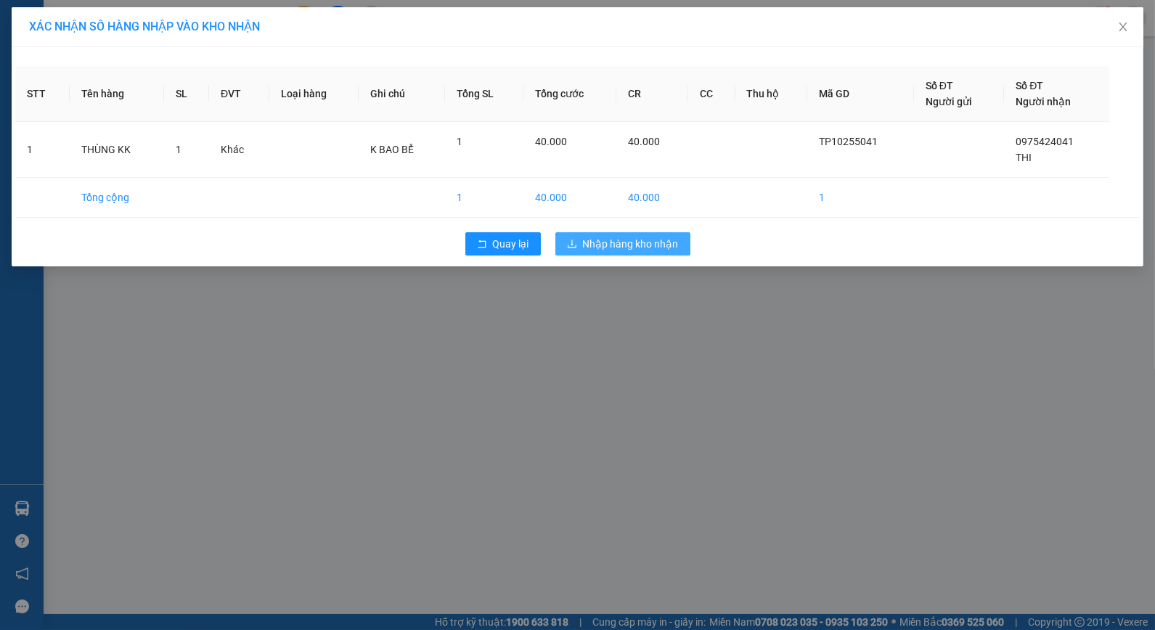
click at [607, 242] on span "Nhập hàng kho nhận" at bounding box center [631, 244] width 96 height 16
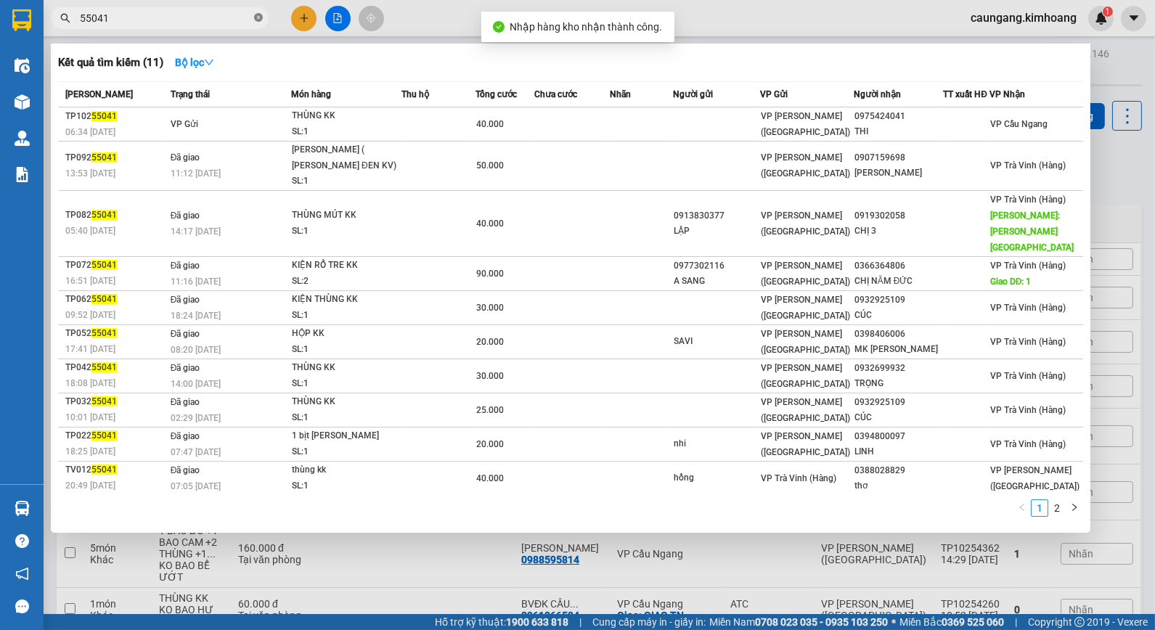
click at [260, 15] on icon "close-circle" at bounding box center [258, 17] width 9 height 9
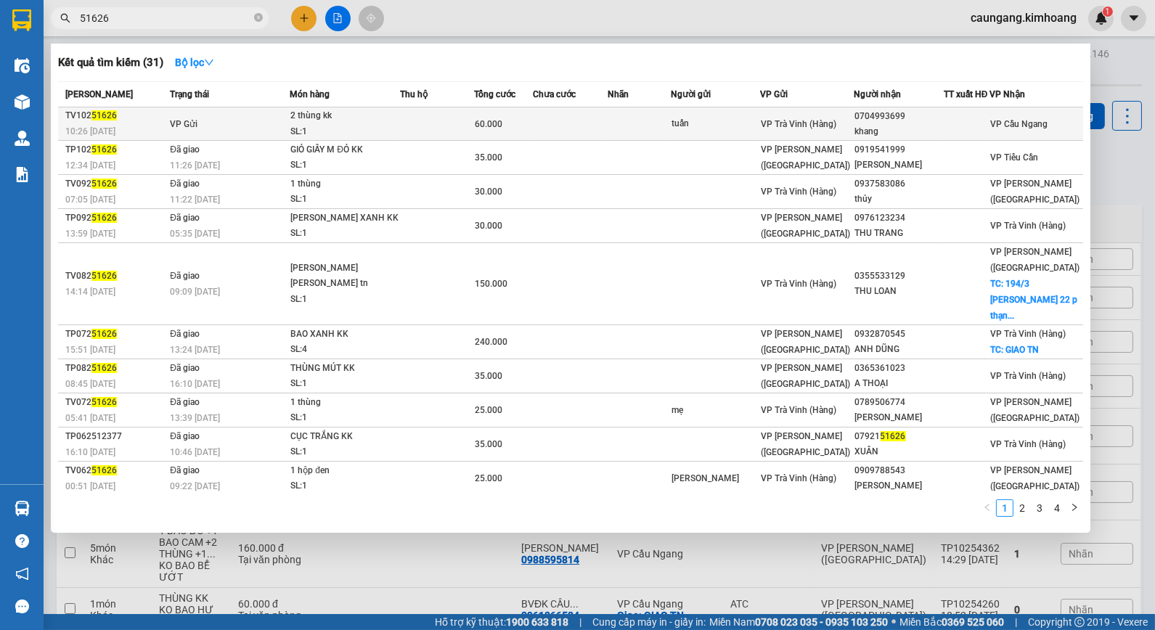
type input "51626"
click at [545, 118] on td at bounding box center [570, 123] width 75 height 33
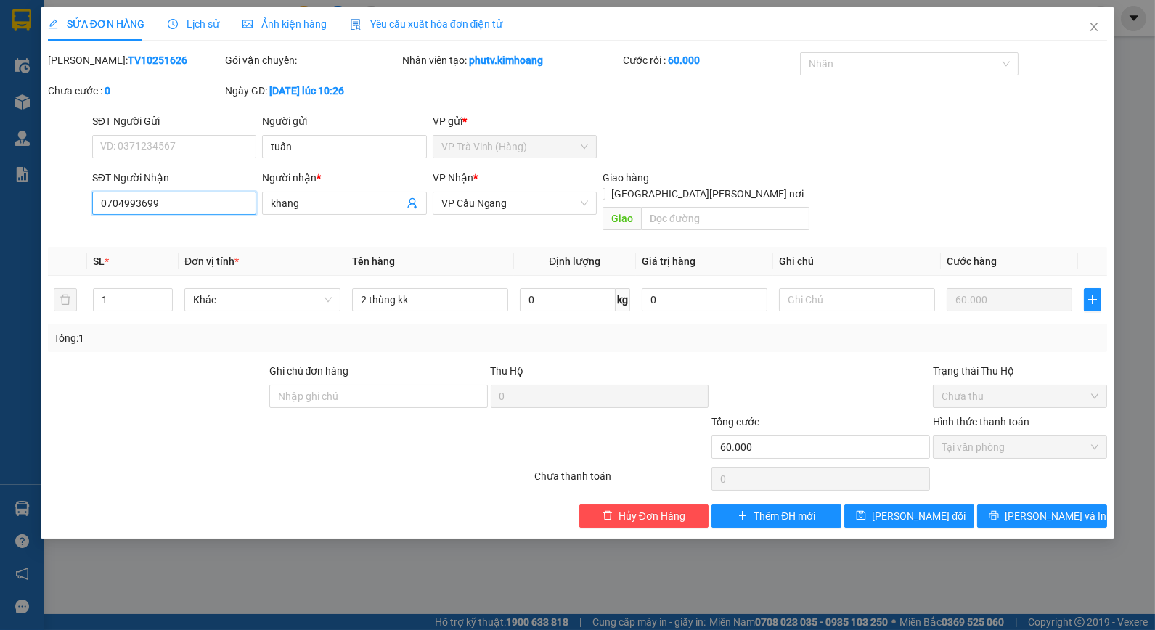
drag, startPoint x: 122, startPoint y: 197, endPoint x: 138, endPoint y: 202, distance: 16.5
click at [138, 202] on input "0704993699" at bounding box center [174, 203] width 164 height 23
click at [1092, 23] on icon "close" at bounding box center [1094, 27] width 12 height 12
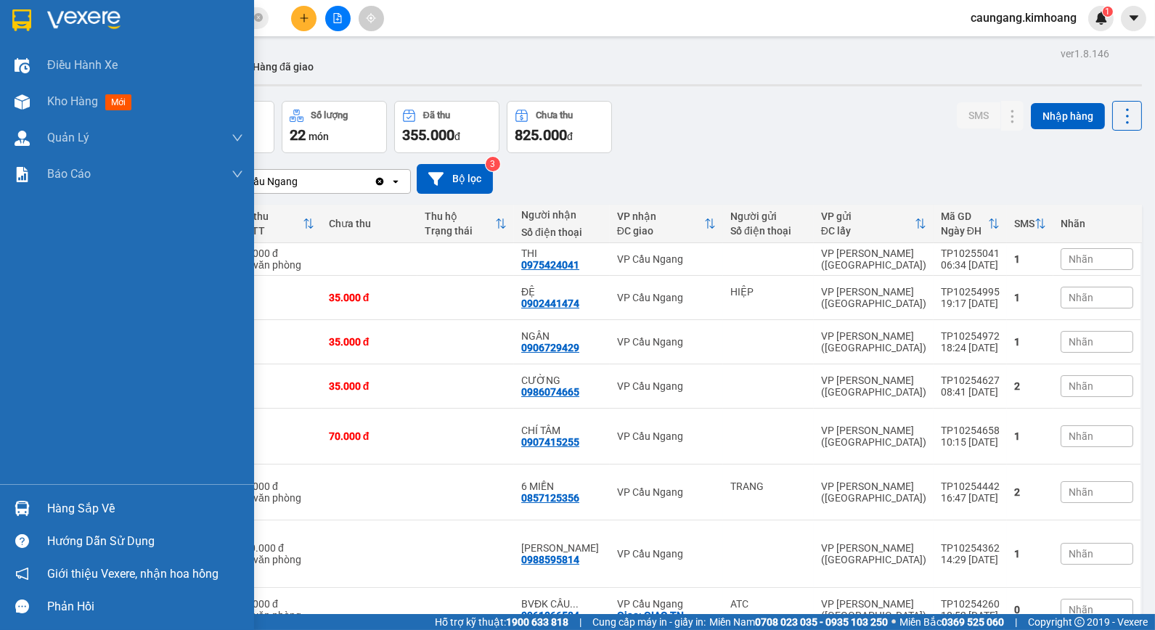
click at [81, 519] on div "Hàng sắp về" at bounding box center [145, 509] width 196 height 22
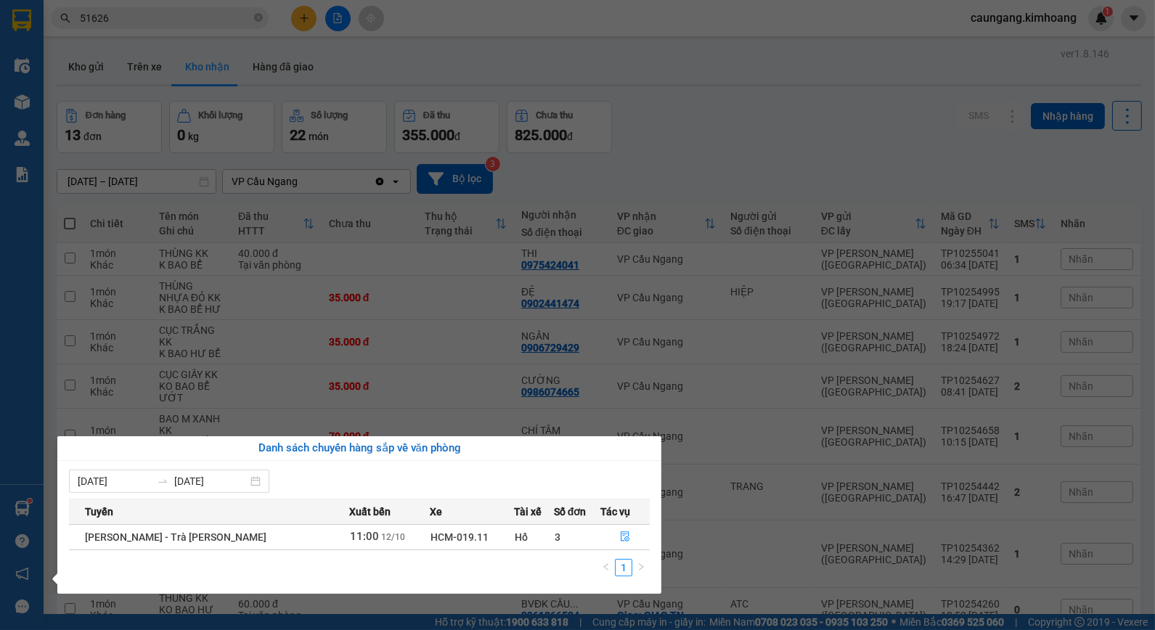
drag, startPoint x: 615, startPoint y: 150, endPoint x: 628, endPoint y: 144, distance: 15.3
click at [623, 146] on section "Kết quả tìm kiếm ( 31 ) Bộ lọc Mã ĐH Trạng thái Món hàng Thu hộ Tổng cước Chưa …" at bounding box center [577, 315] width 1155 height 630
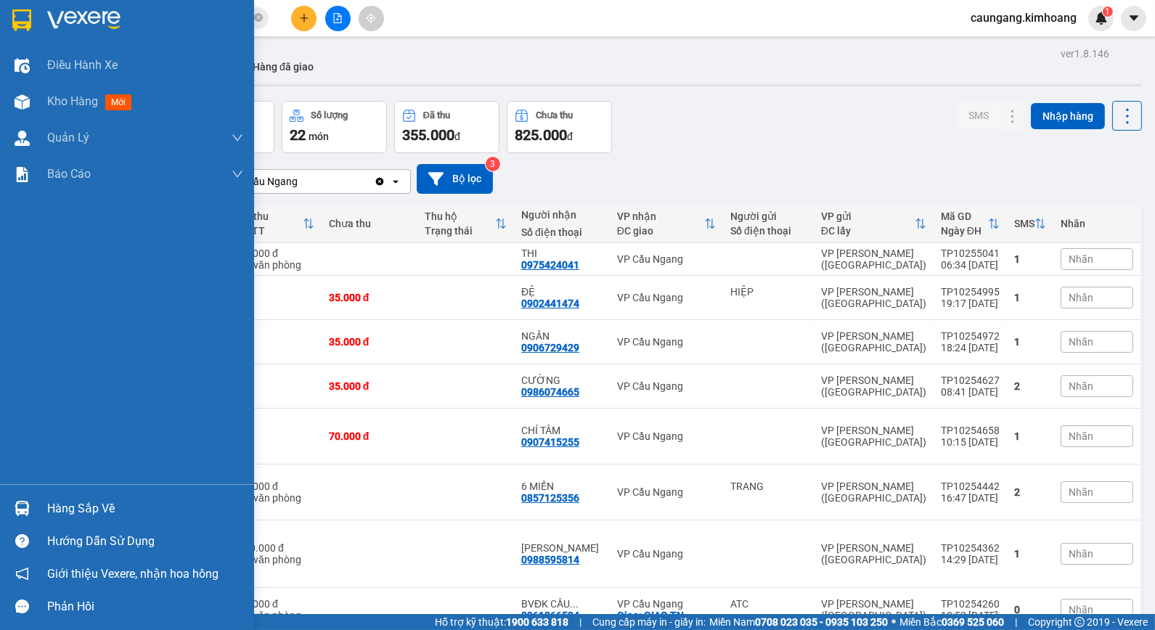
click at [37, 512] on div "Hàng sắp về" at bounding box center [127, 508] width 254 height 33
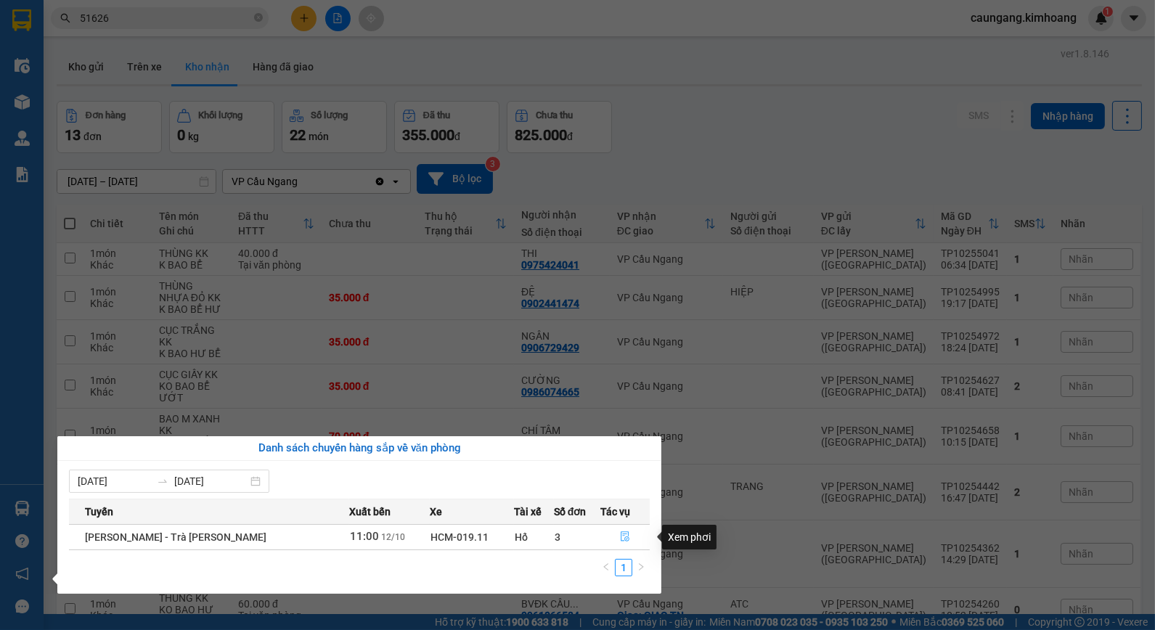
click at [612, 540] on button "button" at bounding box center [625, 536] width 48 height 23
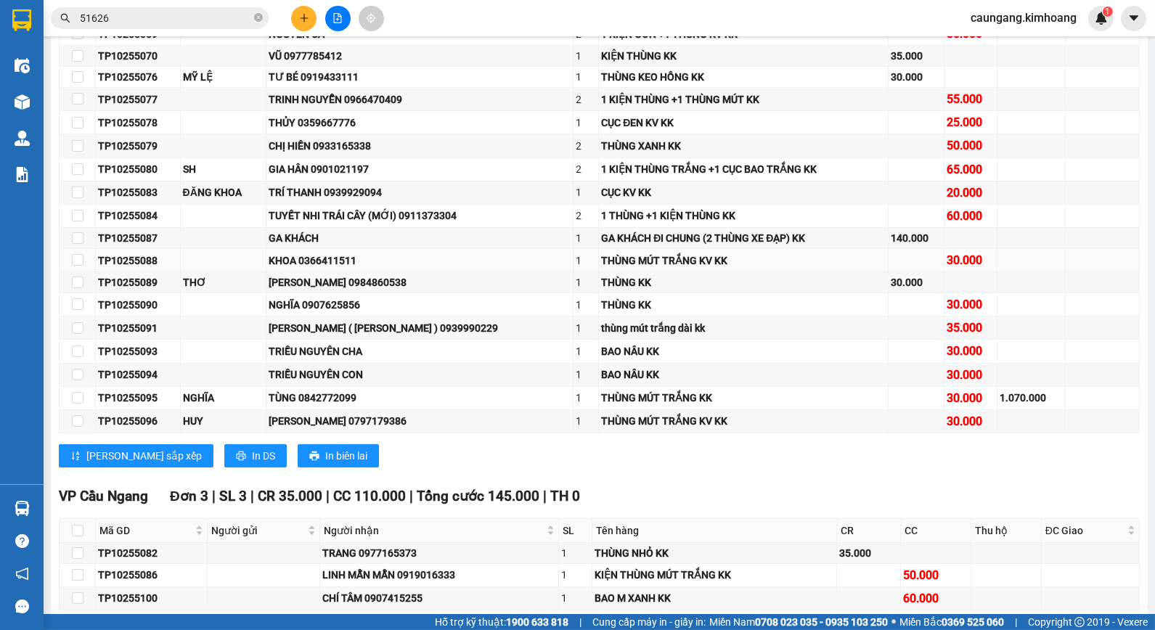
scroll to position [806, 0]
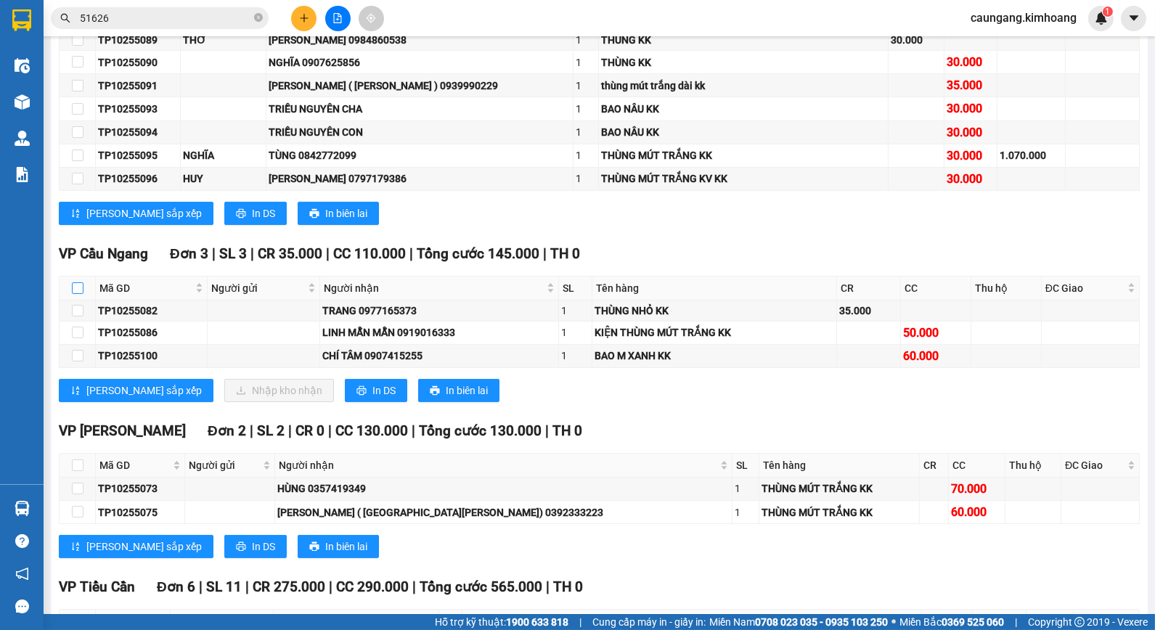
click at [76, 294] on input "checkbox" at bounding box center [78, 288] width 12 height 12
checkbox input "true"
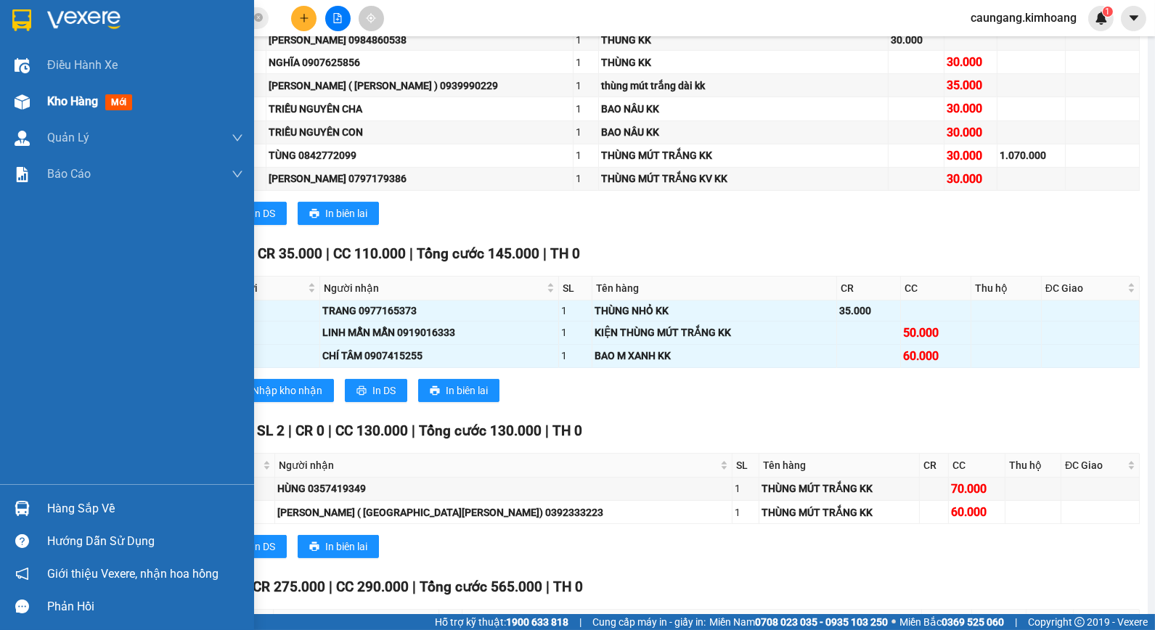
click at [30, 105] on div at bounding box center [21, 101] width 25 height 25
